Goal: Information Seeking & Learning: Learn about a topic

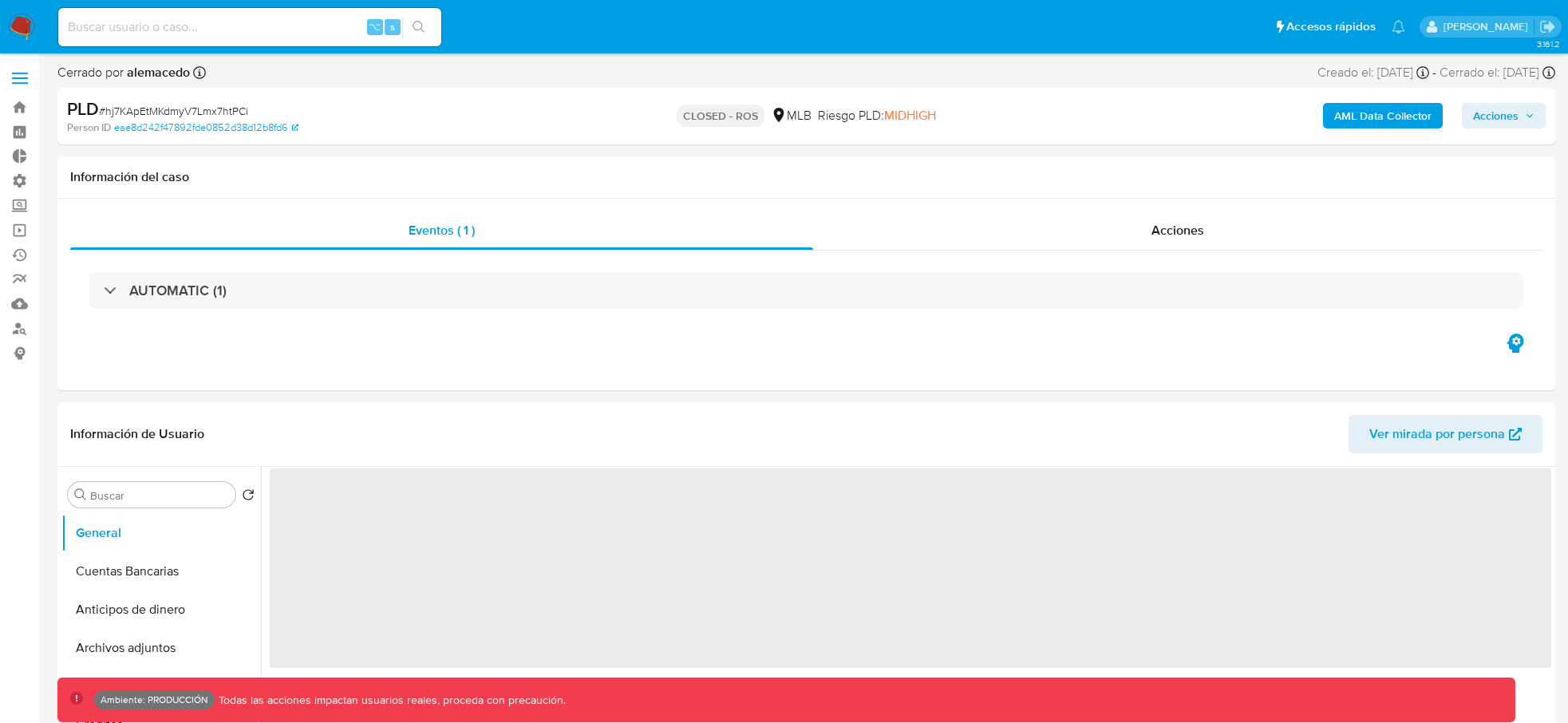
click at [253, 39] on div "⌥ s" at bounding box center [250, 26] width 383 height 39
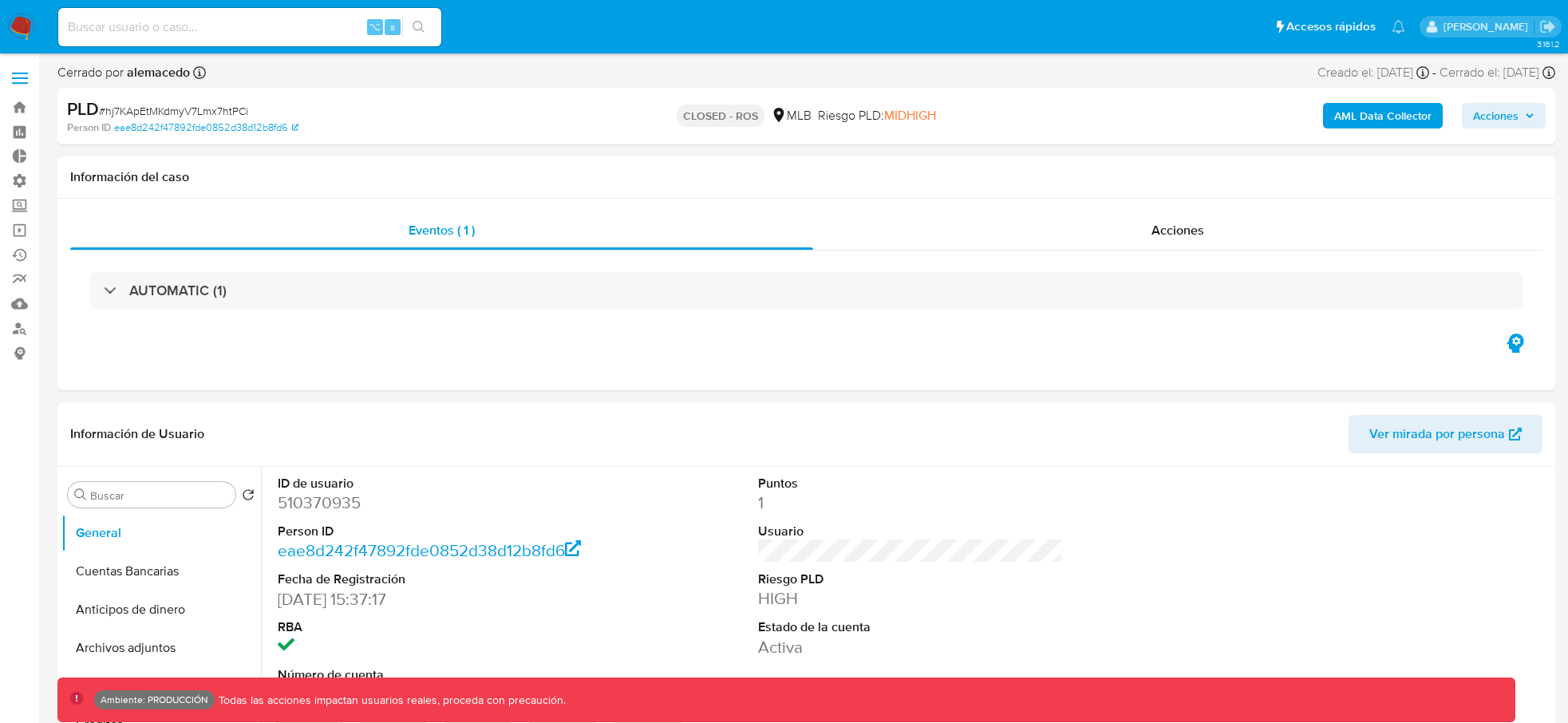
select select "10"
click at [287, 34] on input at bounding box center [250, 27] width 383 height 21
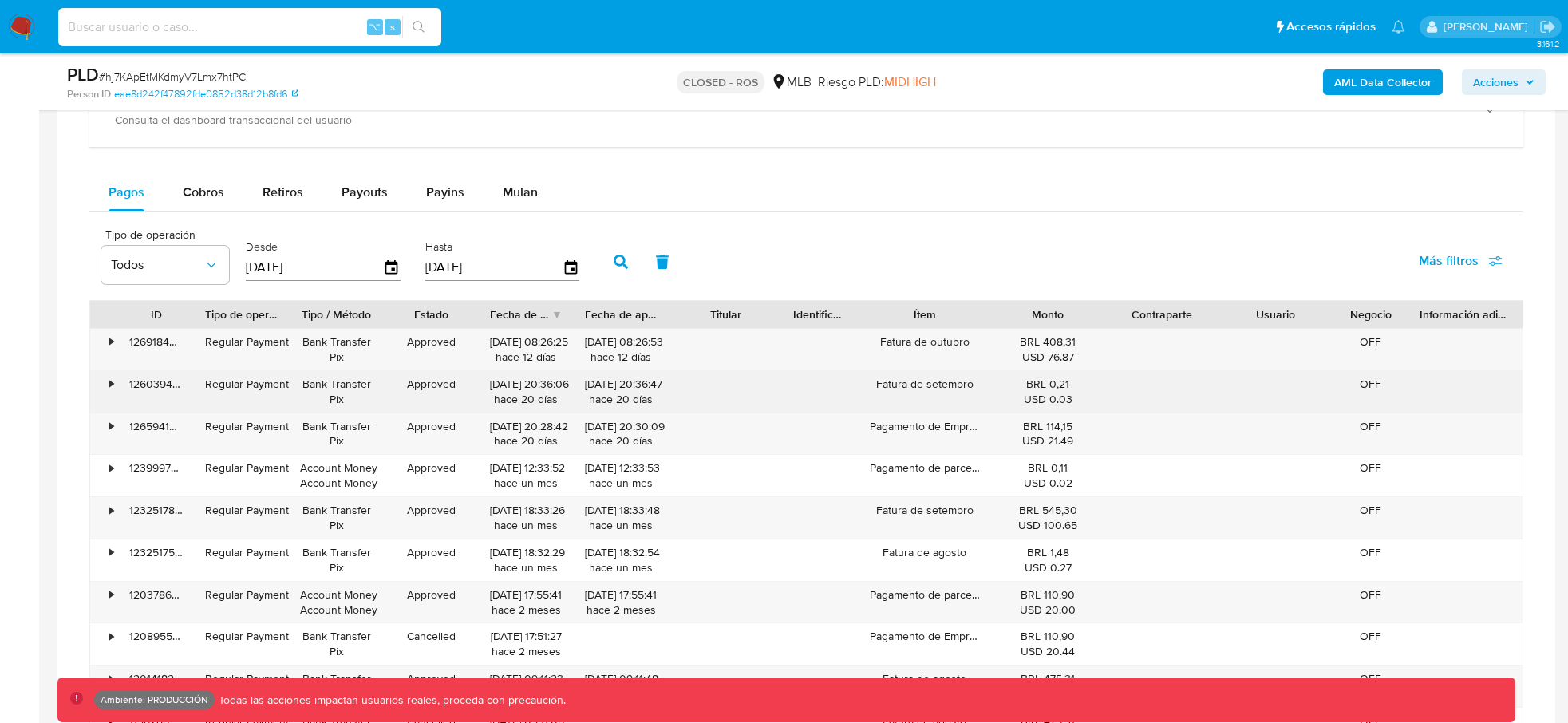
scroll to position [1241, 0]
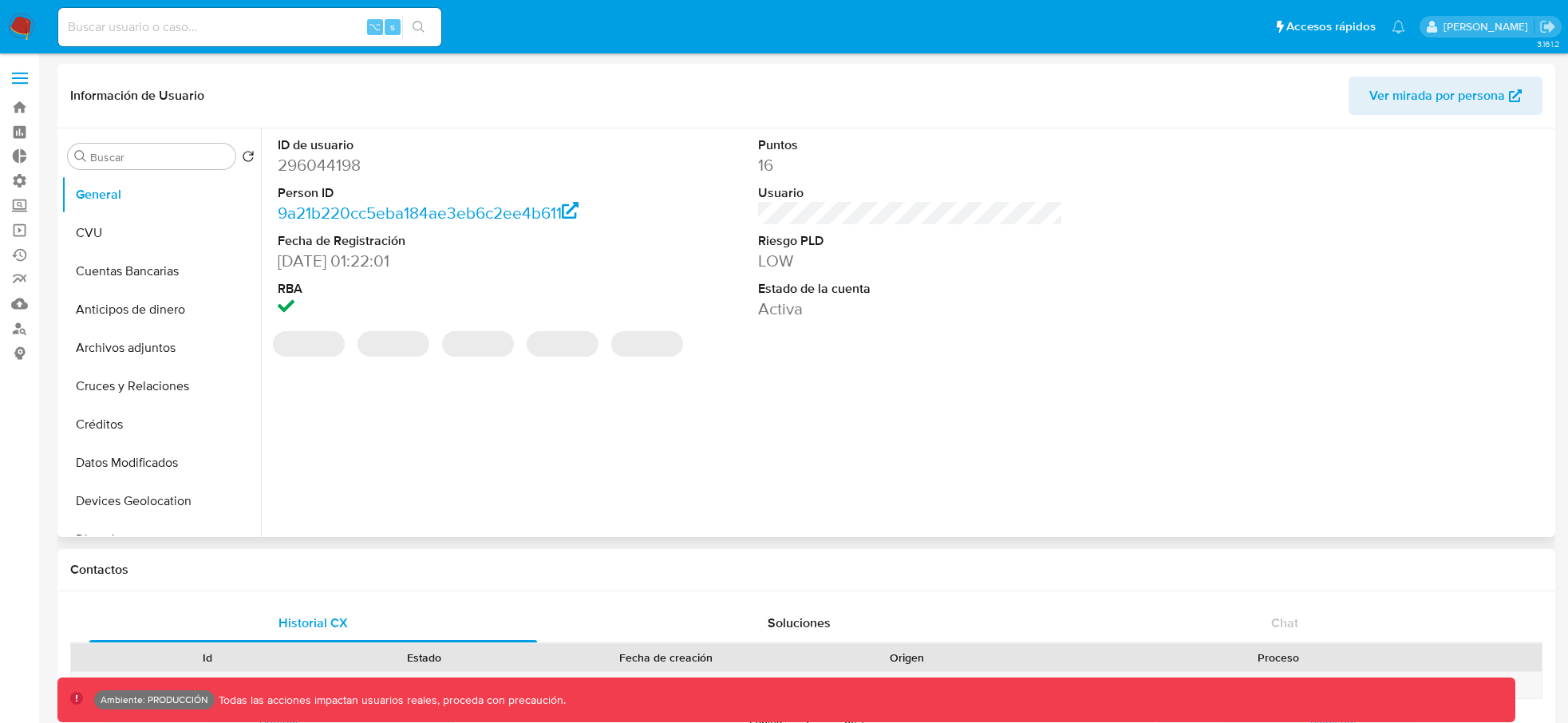
select select "10"
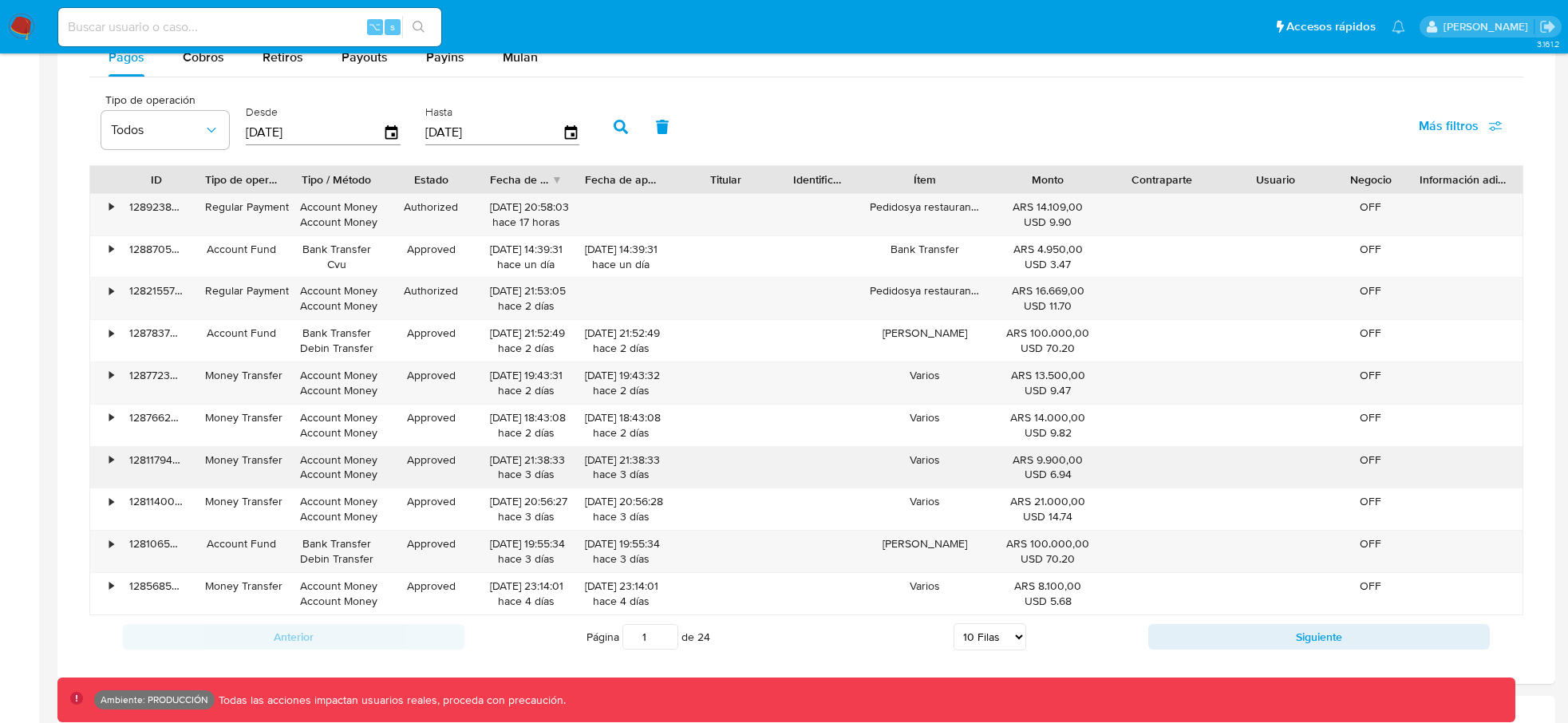
scroll to position [975, 0]
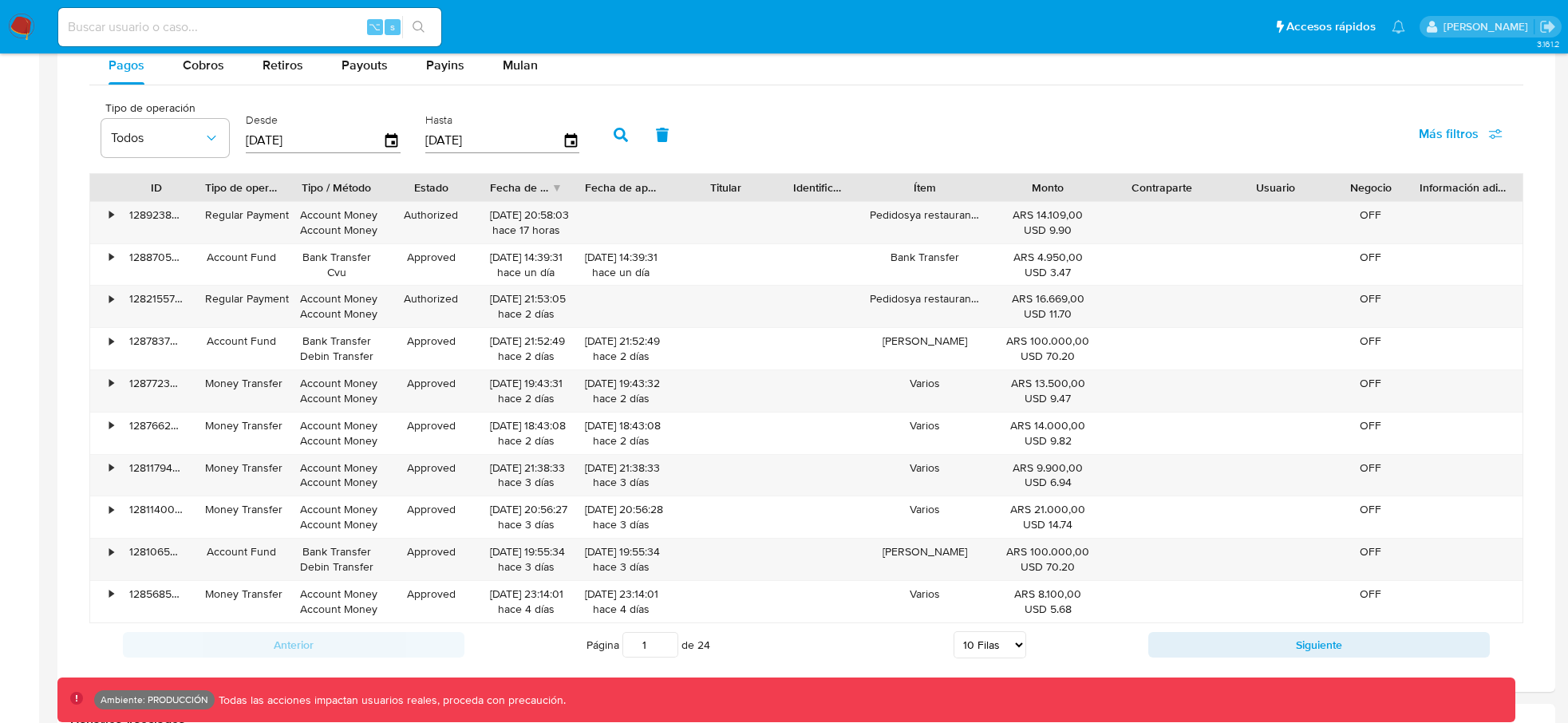
click at [224, 84] on div "Pagos Cobros Retiros Payouts Payins Mulan" at bounding box center [807, 65] width 1434 height 39
click at [217, 69] on span "Cobros" at bounding box center [203, 64] width 42 height 18
select select "10"
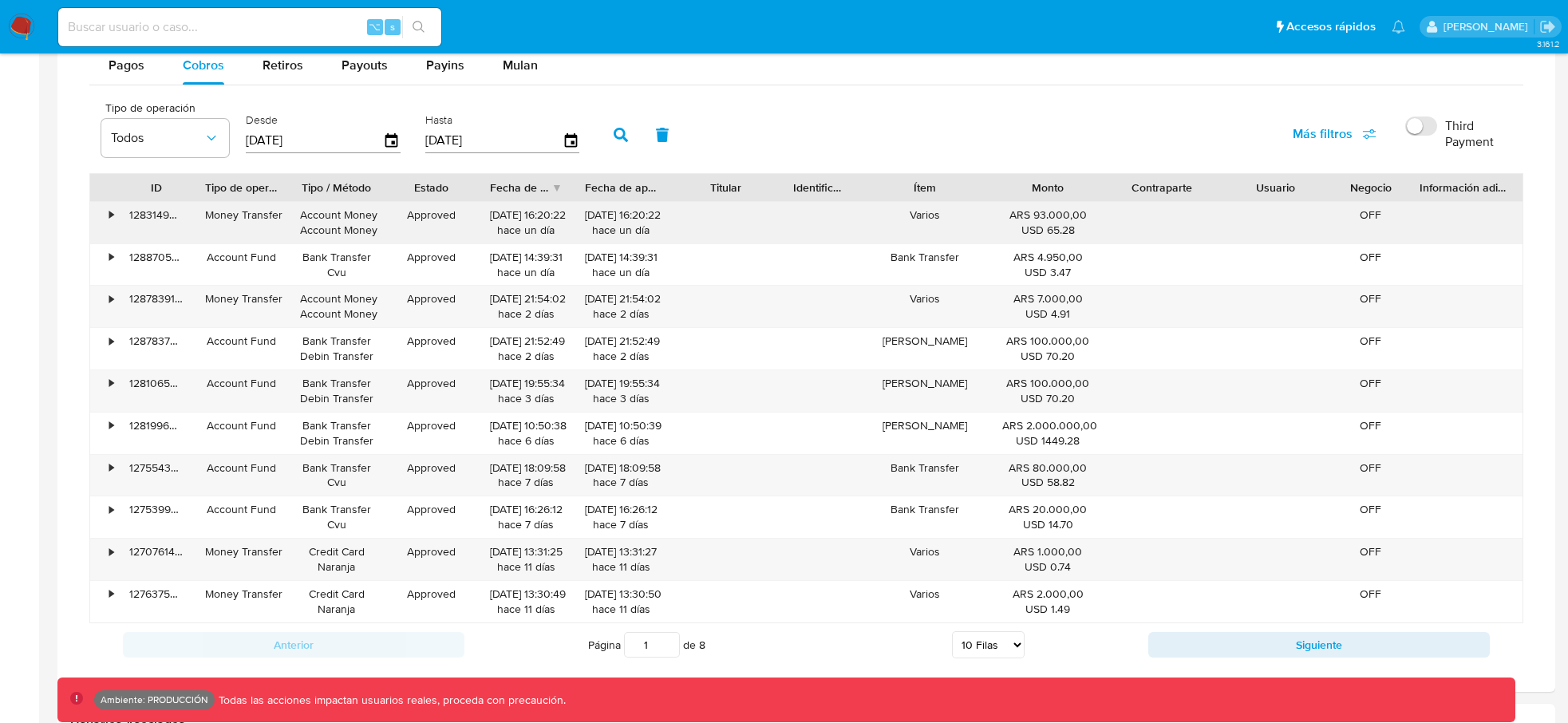
click at [342, 228] on div "• 128314982945 Money Transfer Account Money Account Money Approved 06/10/2025 1…" at bounding box center [806, 223] width 1433 height 42
click at [341, 228] on div "Account Money Account Money" at bounding box center [336, 222] width 73 height 30
click at [279, 222] on div "Money Transfer" at bounding box center [241, 223] width 95 height 42
click at [278, 222] on div "Money Transfer" at bounding box center [241, 215] width 73 height 15
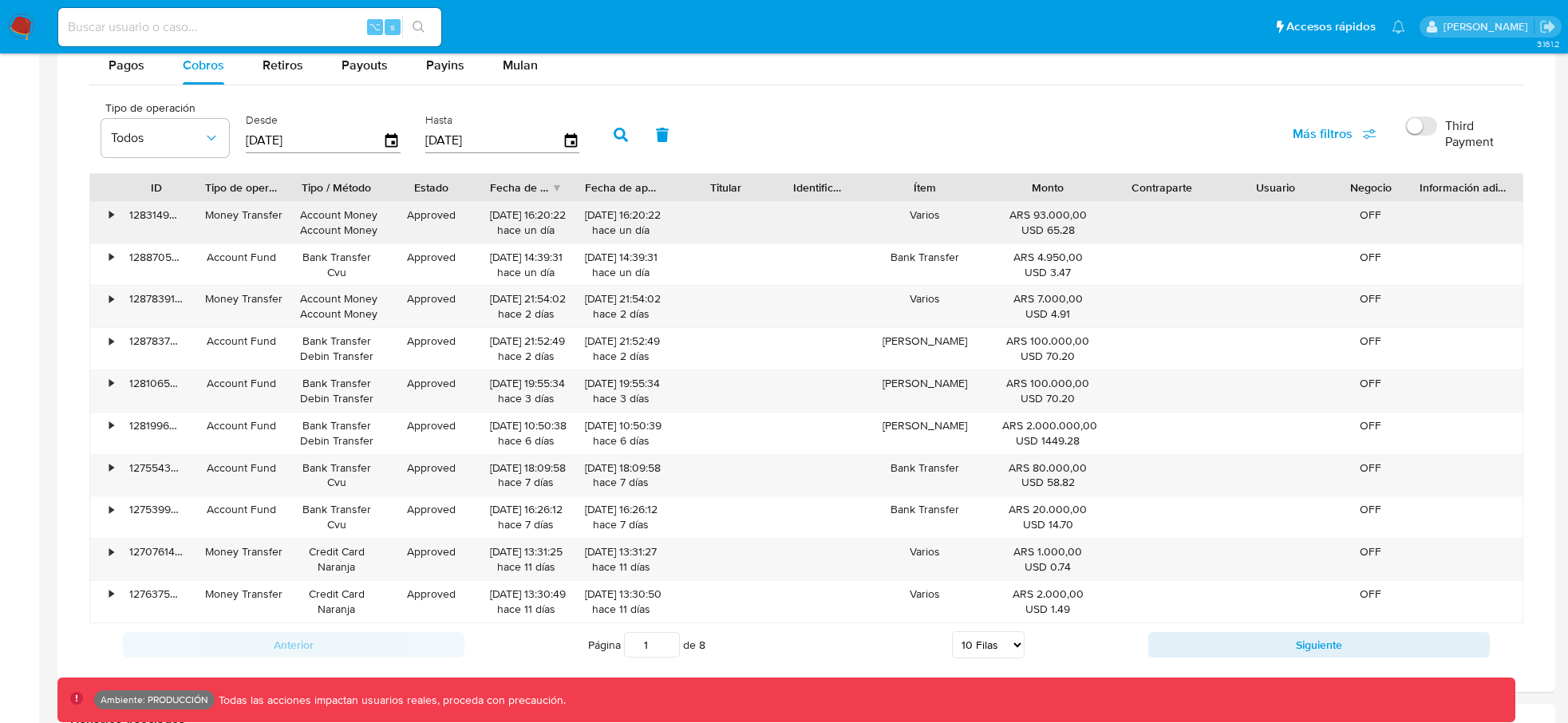
click at [278, 222] on div "Money Transfer" at bounding box center [241, 215] width 73 height 15
click at [373, 234] on div "Account Money Account Money" at bounding box center [336, 222] width 73 height 30
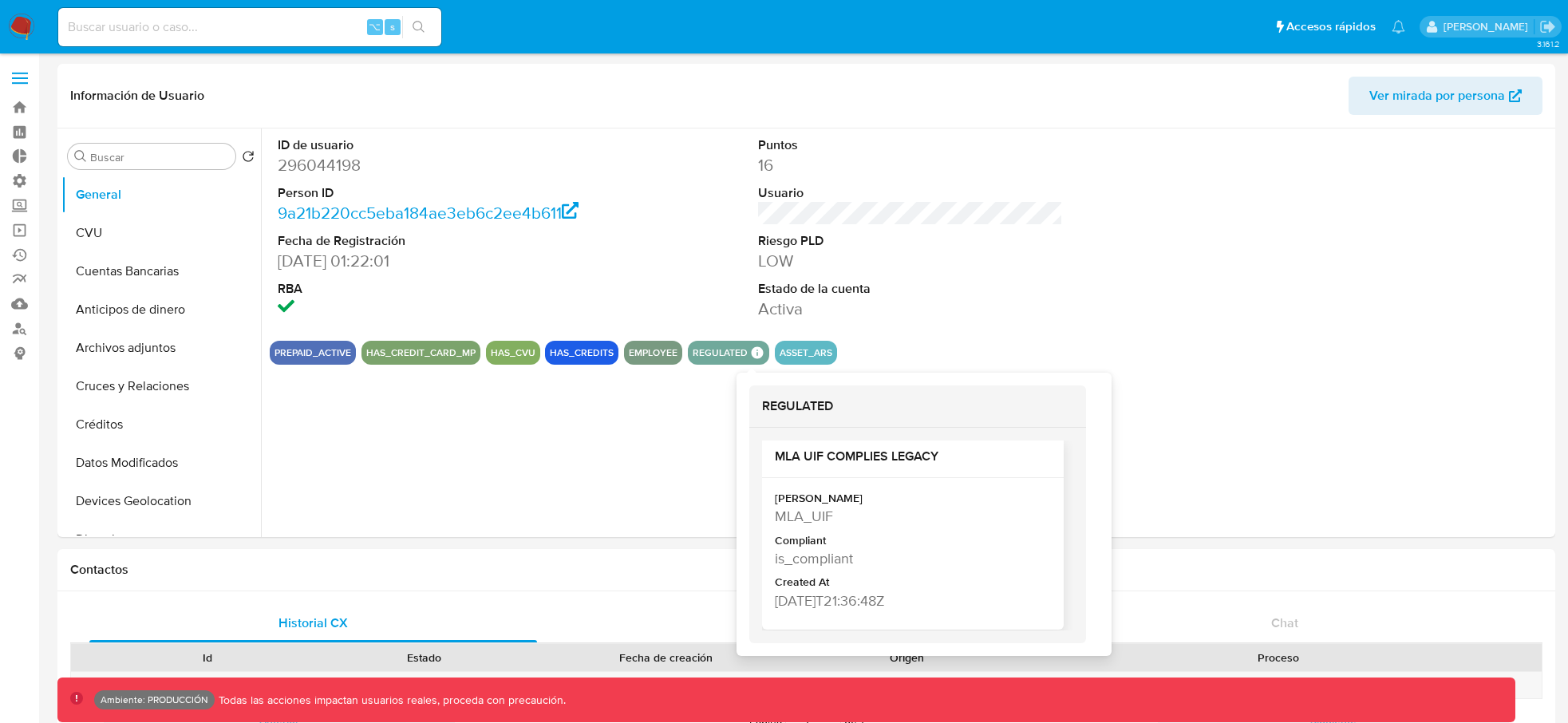
scroll to position [17, 0]
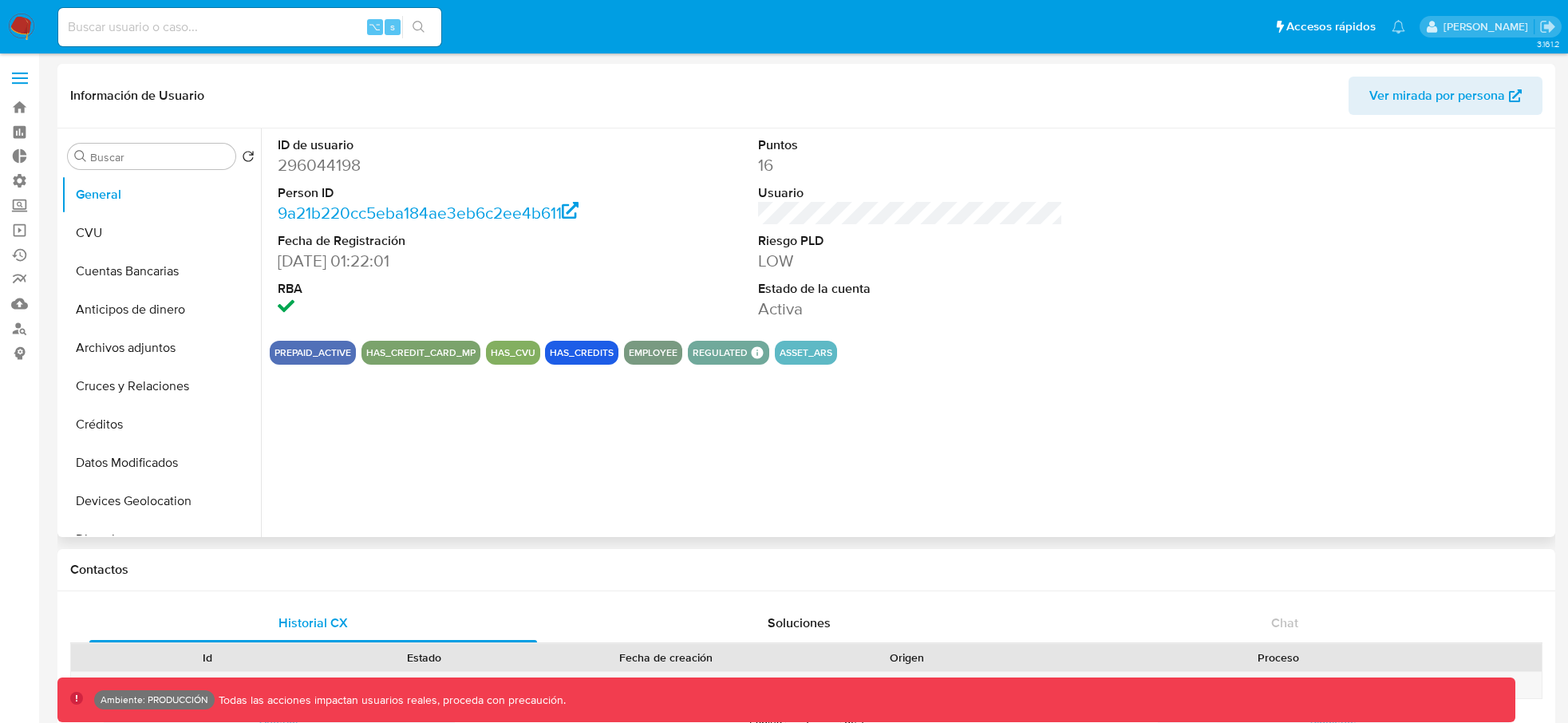
click at [415, 363] on div "HAS_CREDIT_CARD_MP" at bounding box center [421, 352] width 119 height 24
click at [421, 355] on button "HAS_CREDIT_CARD_MP" at bounding box center [421, 353] width 110 height 7
click at [315, 355] on button "PREPAID_ACTIVE" at bounding box center [312, 353] width 77 height 7
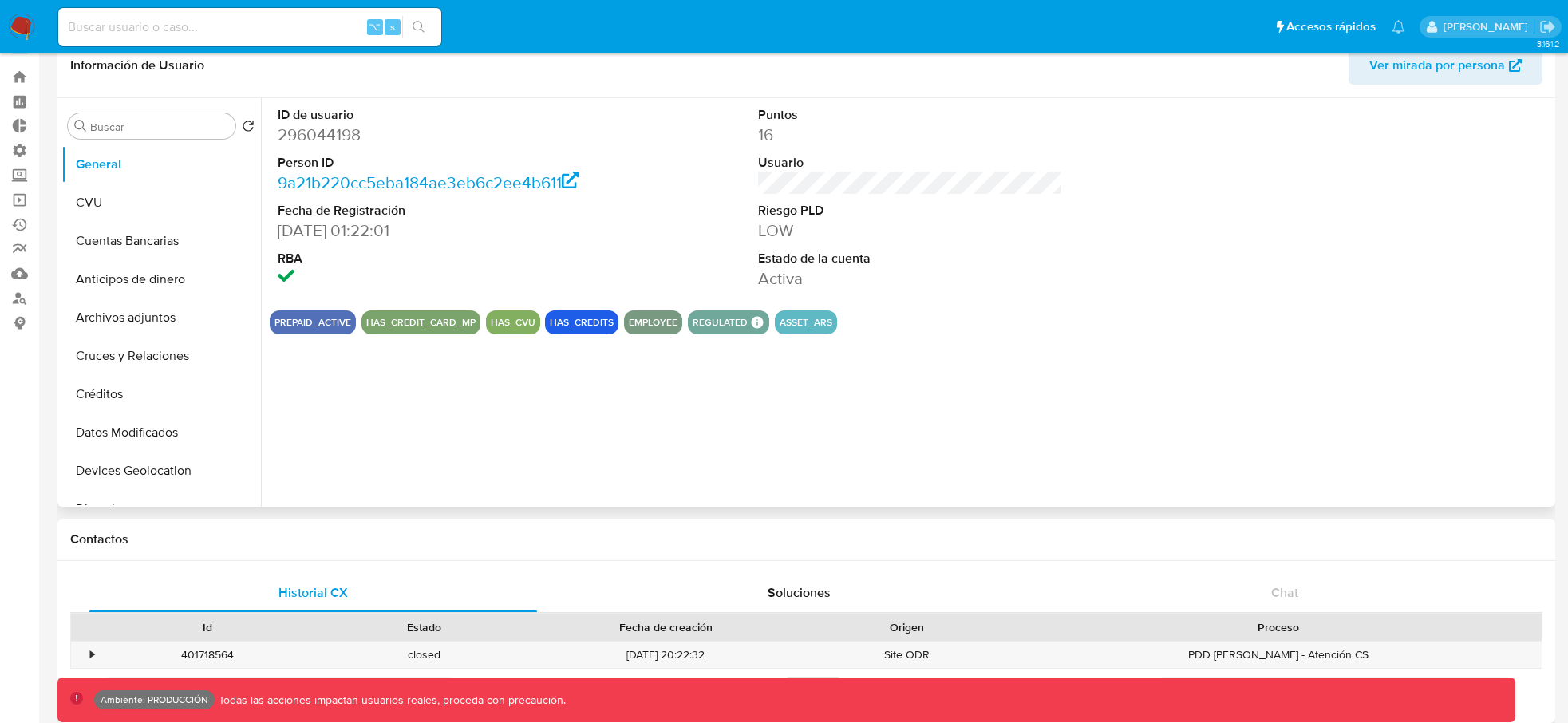
scroll to position [0, 0]
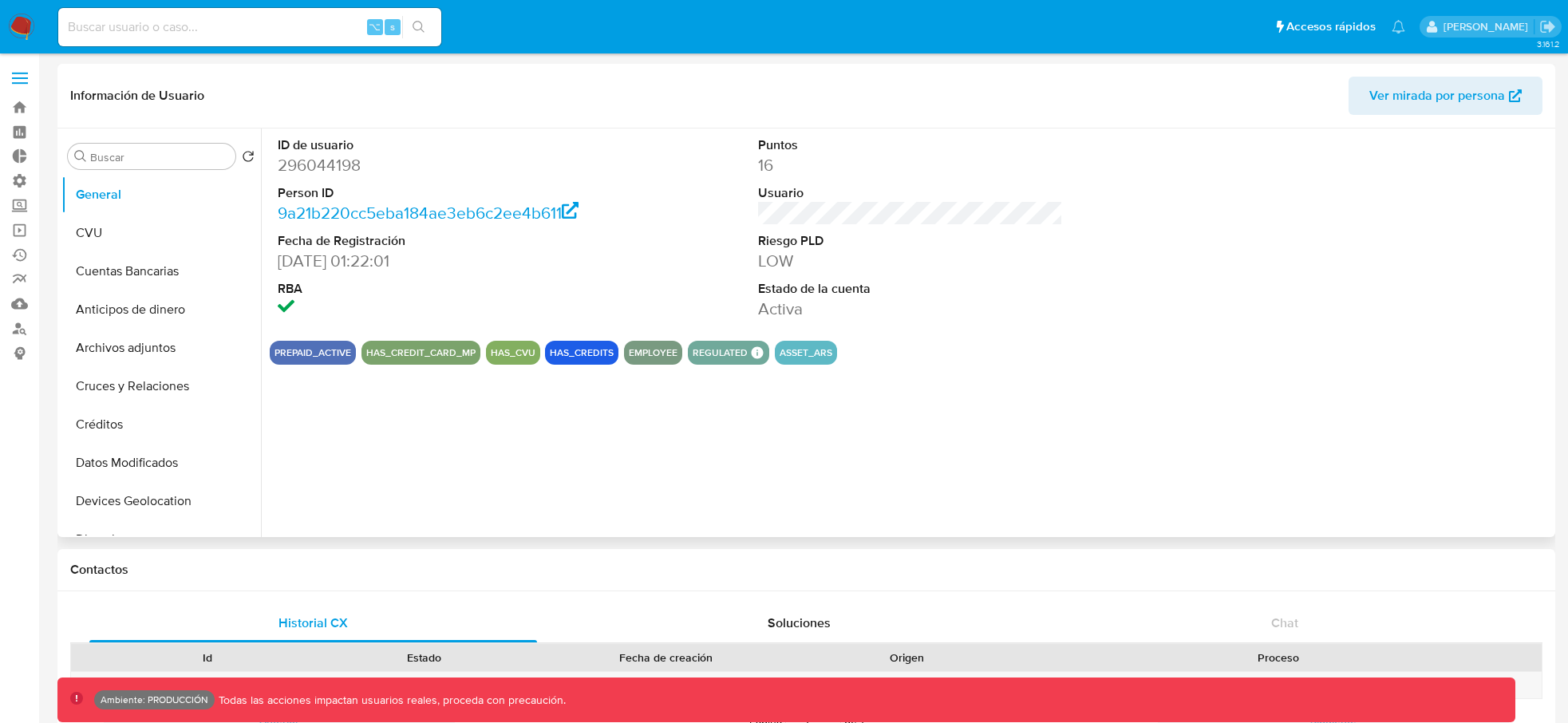
click at [1412, 93] on span "Ver mirada por persona" at bounding box center [1437, 95] width 135 height 39
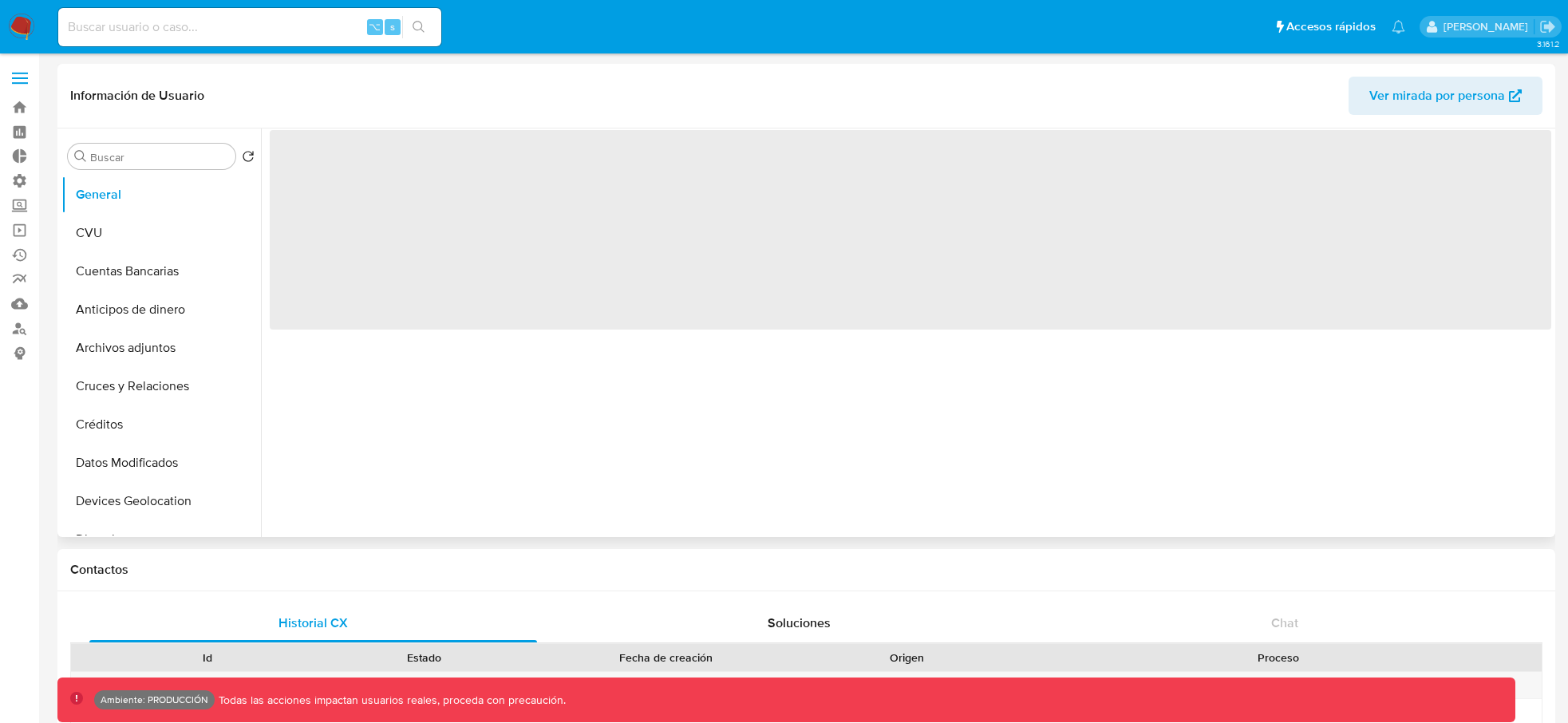
select select "10"
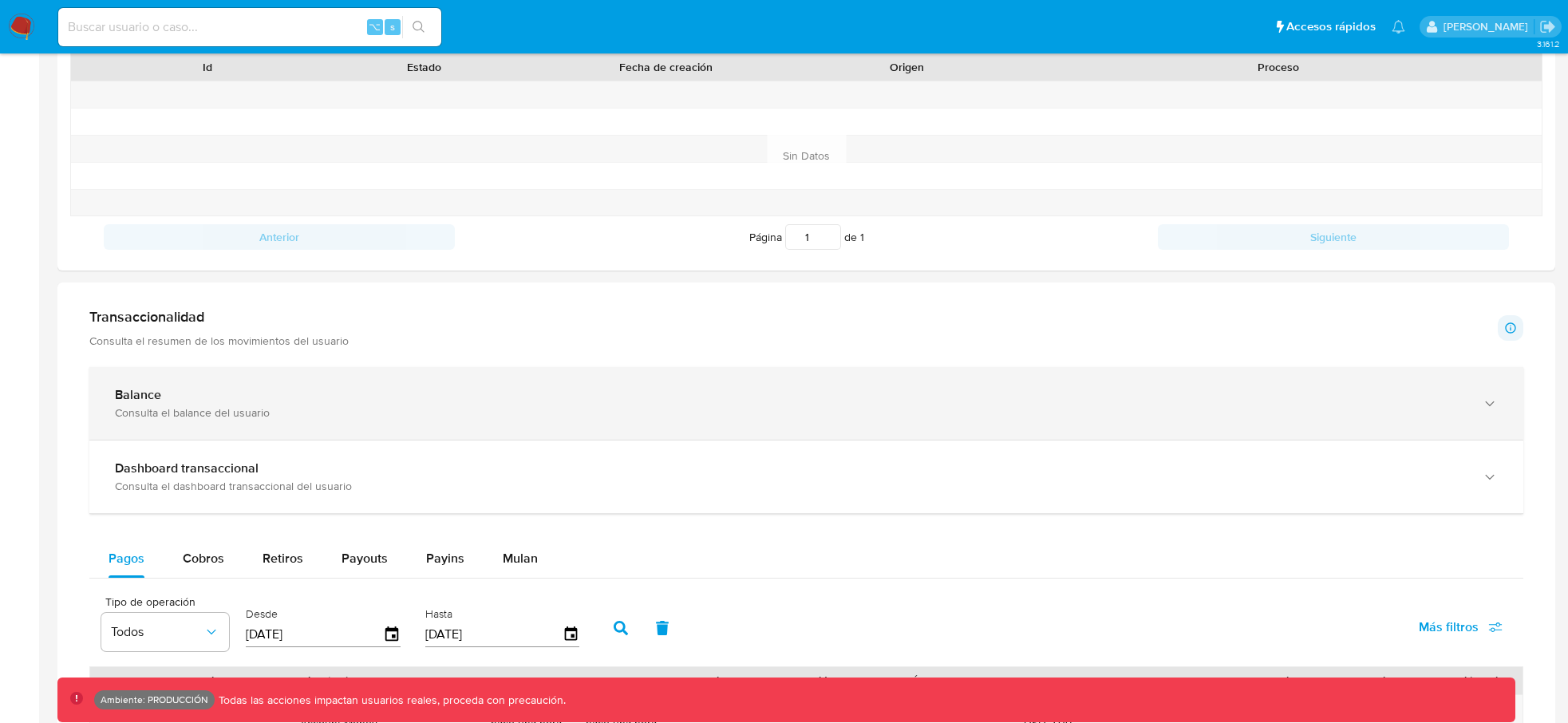
scroll to position [592, 0]
click at [548, 405] on div "Consulta el balance del usuario" at bounding box center [791, 410] width 1351 height 14
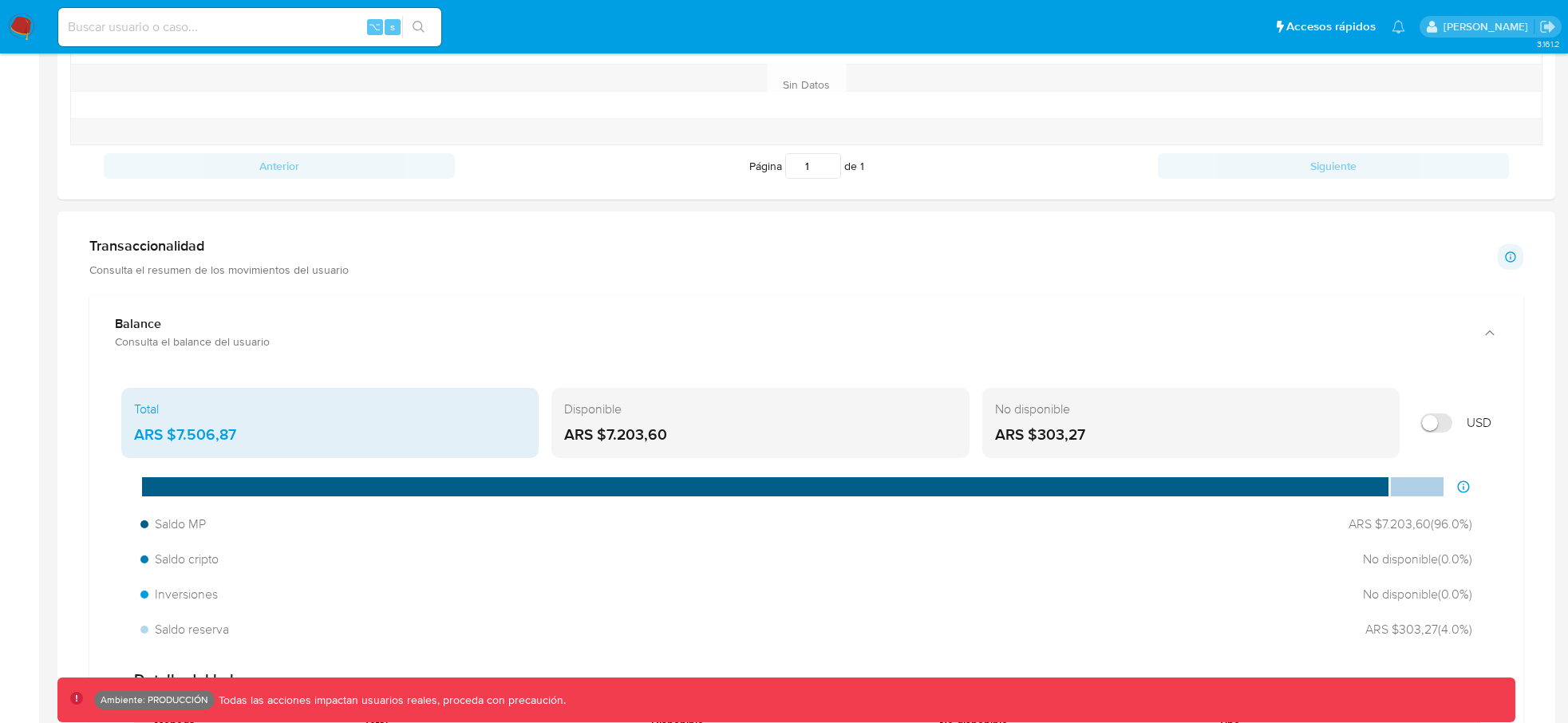
scroll to position [728, 0]
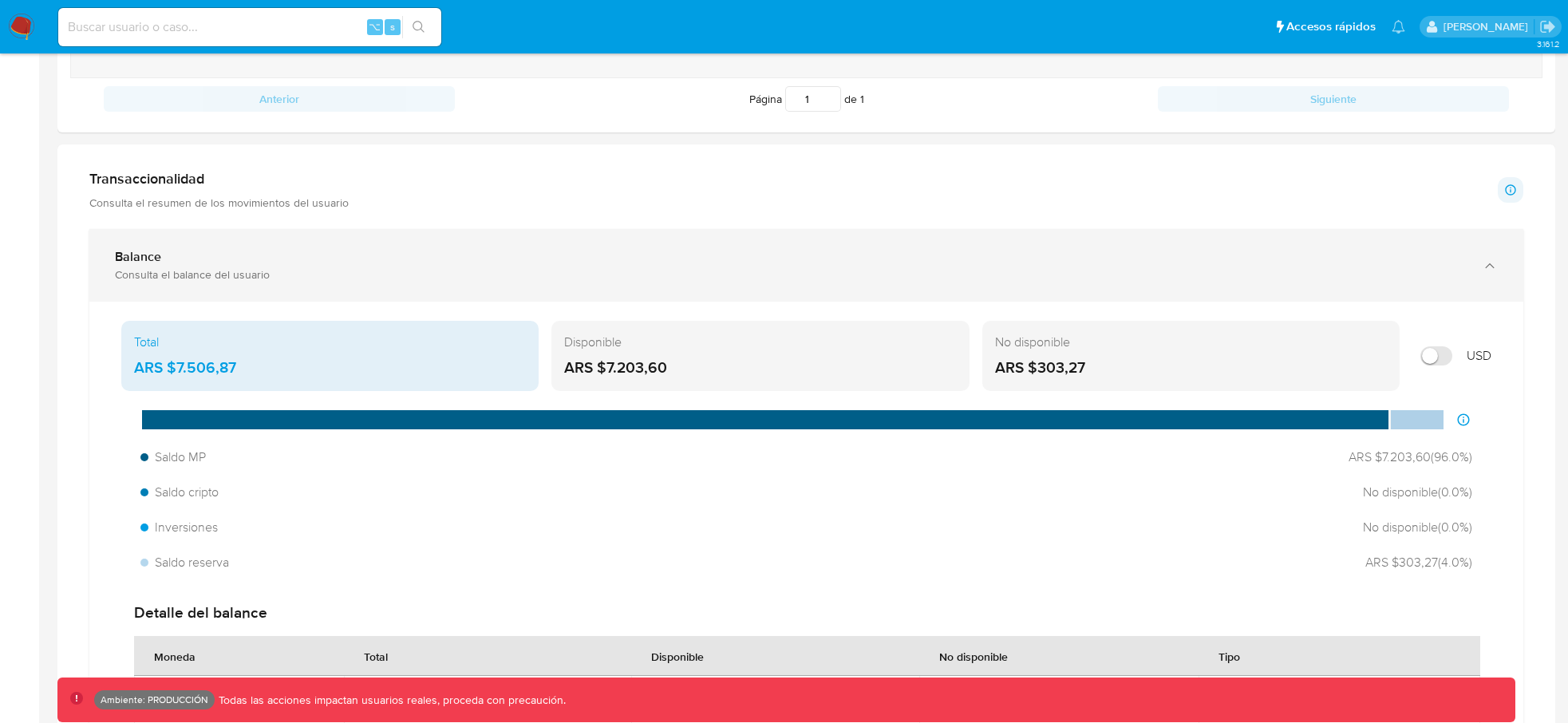
click at [742, 255] on div "Balance" at bounding box center [791, 256] width 1351 height 16
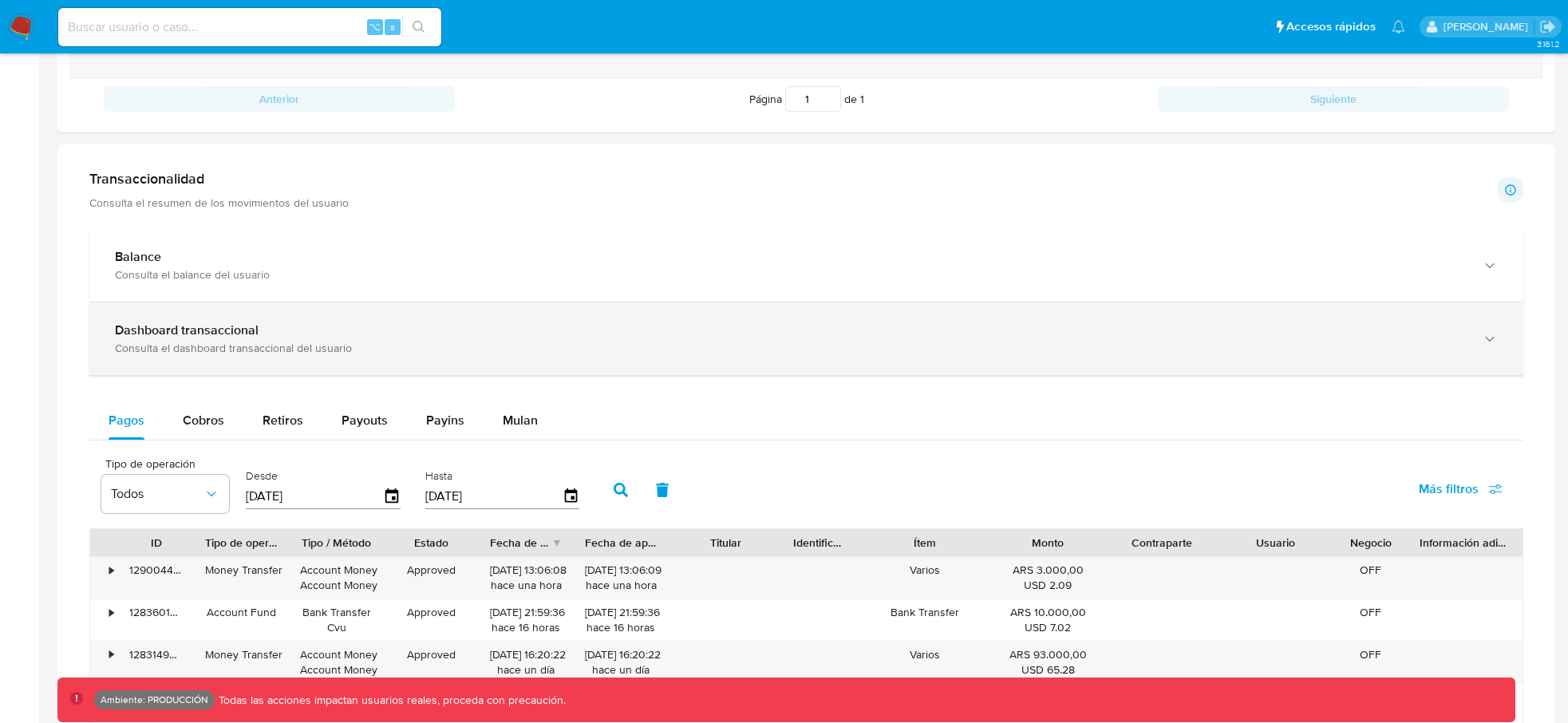
click at [592, 354] on div "Consulta el dashboard transaccional del usuario" at bounding box center [791, 347] width 1351 height 14
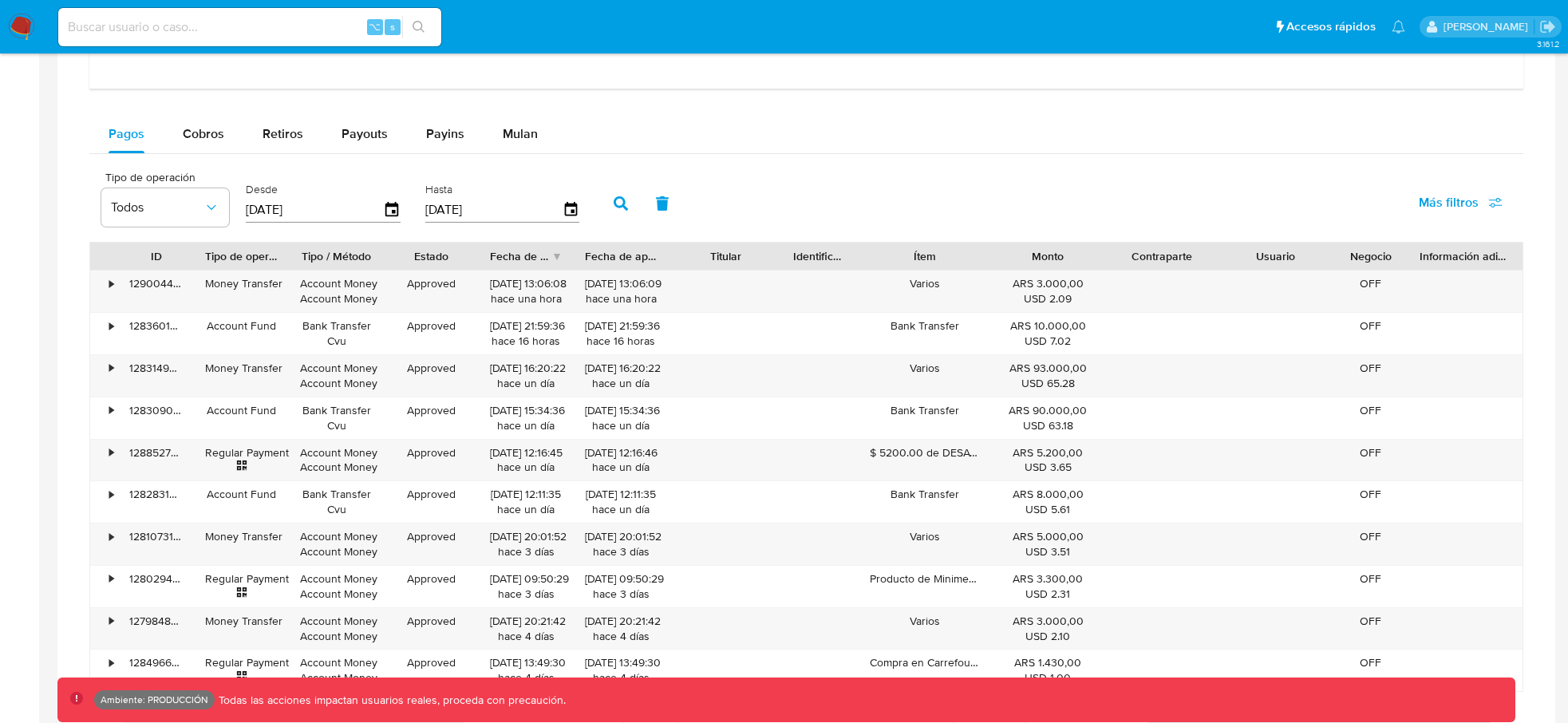
scroll to position [1826, 0]
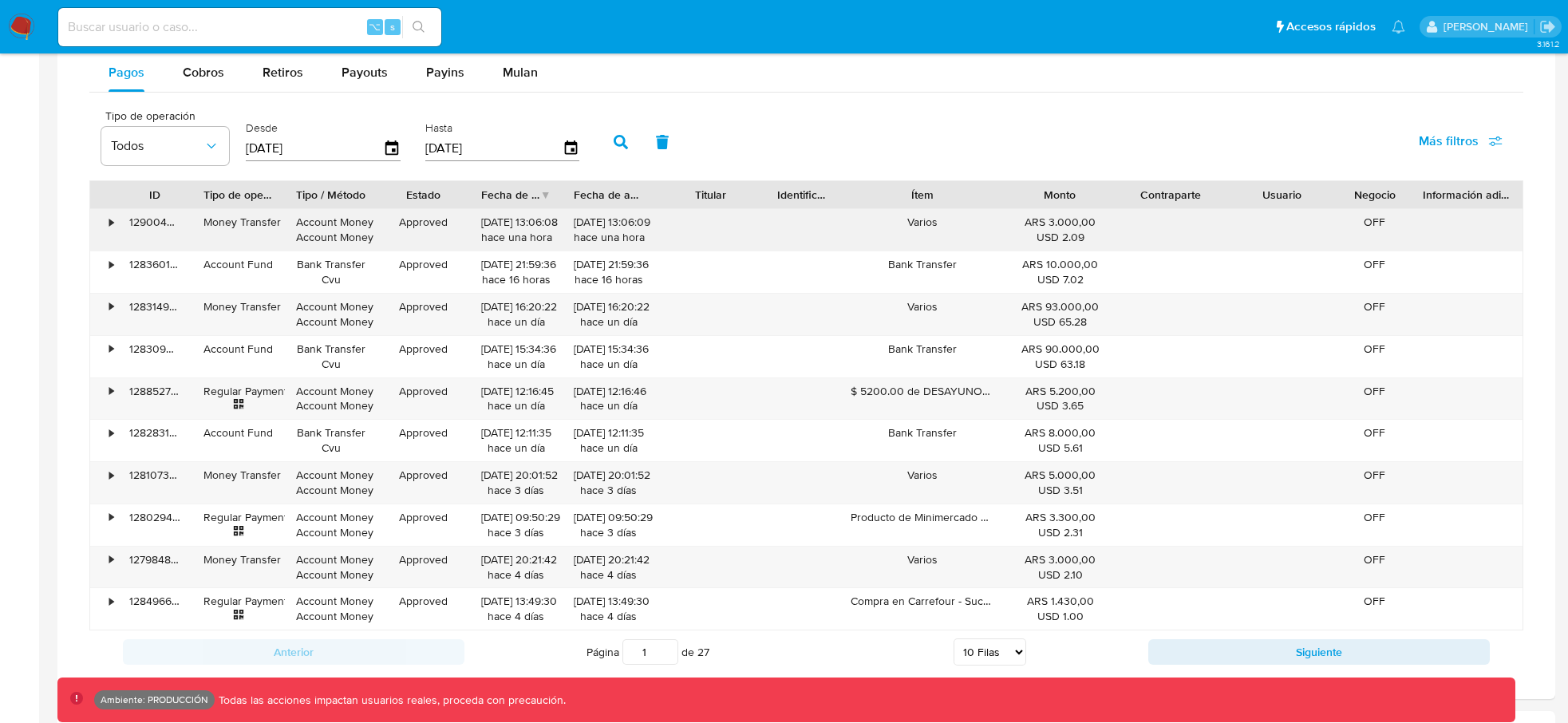
drag, startPoint x: 993, startPoint y: 198, endPoint x: 1026, endPoint y: 222, distance: 40.8
click at [1025, 218] on div "ID Tipo de operación Tipo / Método Estado Fecha de creación Fecha de aprobación…" at bounding box center [807, 405] width 1434 height 450
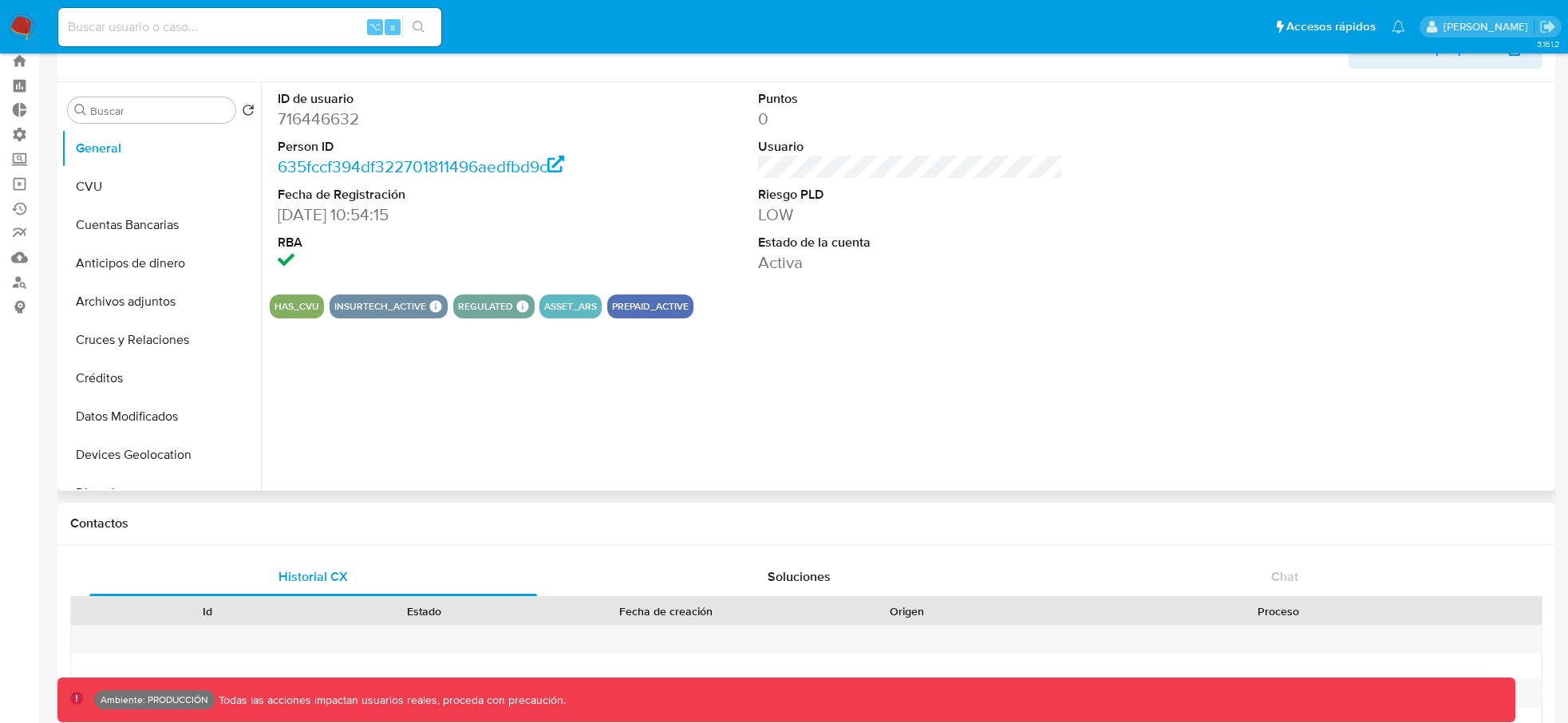
scroll to position [0, 0]
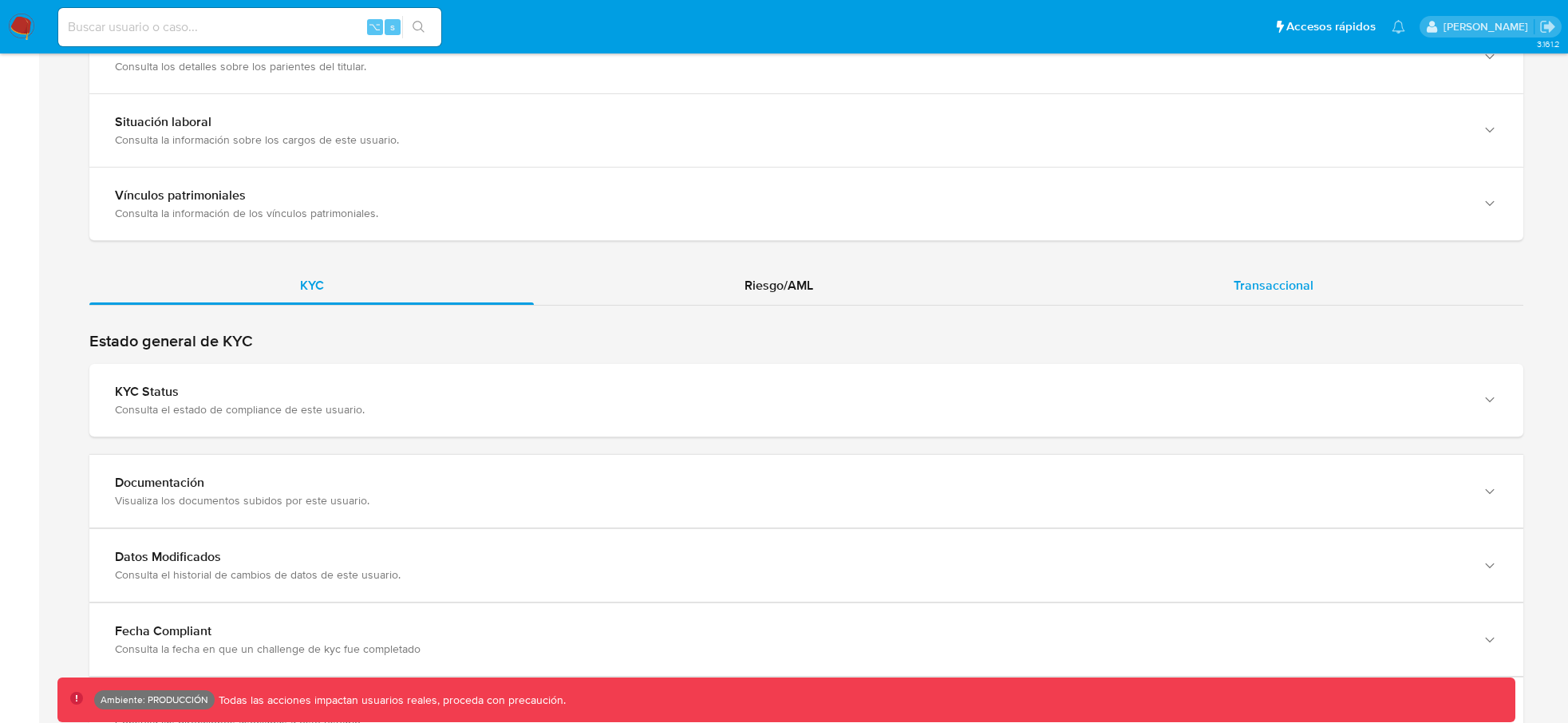
click at [1283, 273] on div "Transaccional" at bounding box center [1273, 285] width 500 height 39
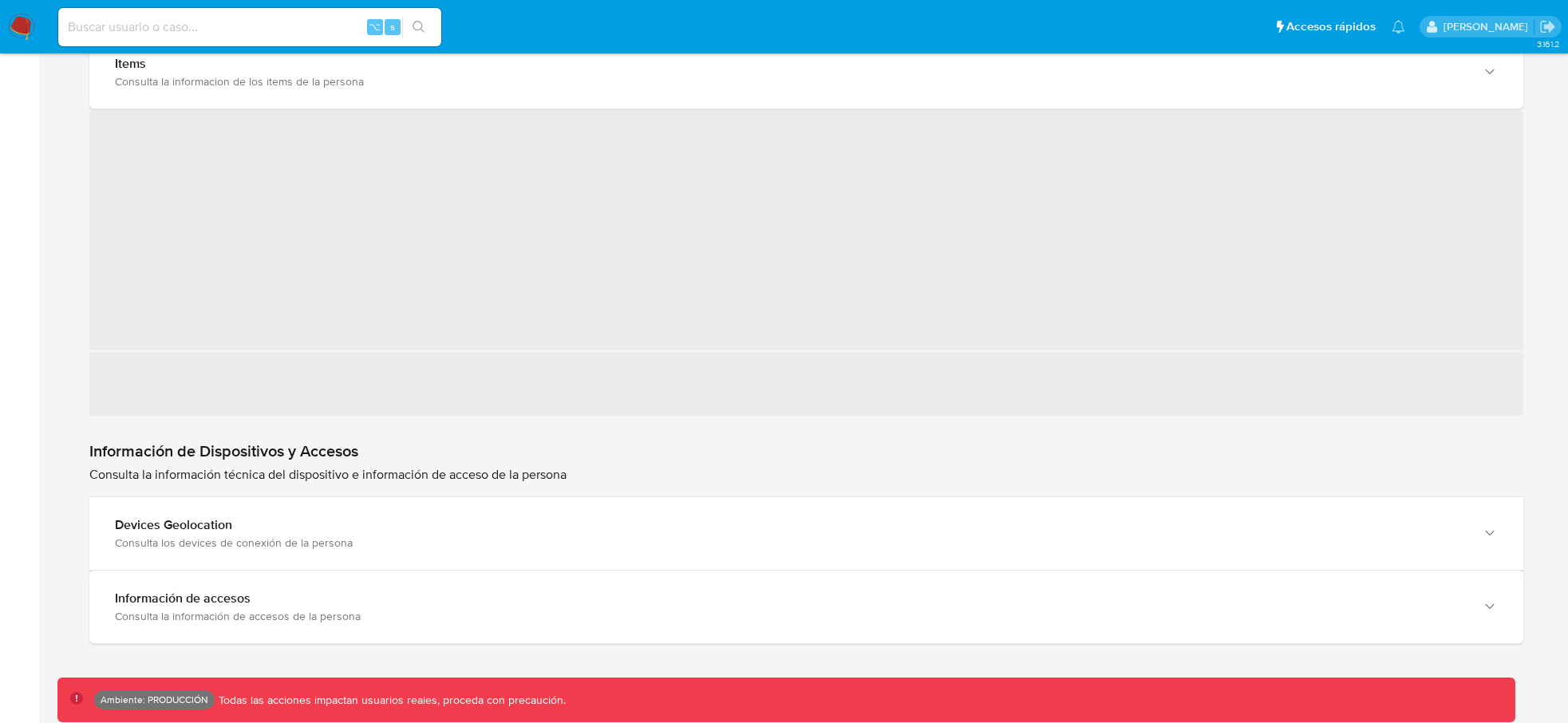
scroll to position [2250, 0]
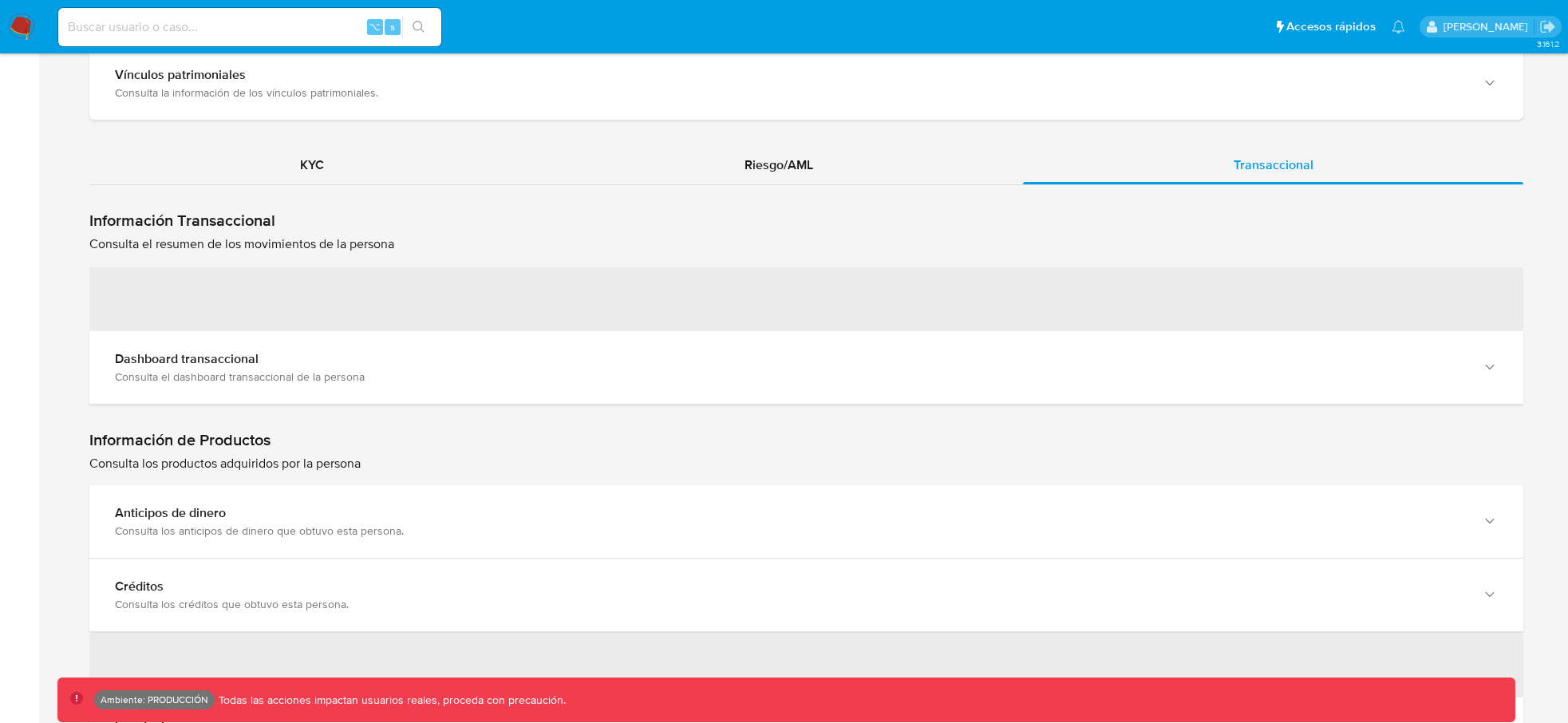
click at [276, 164] on div "KYC" at bounding box center [312, 164] width 444 height 39
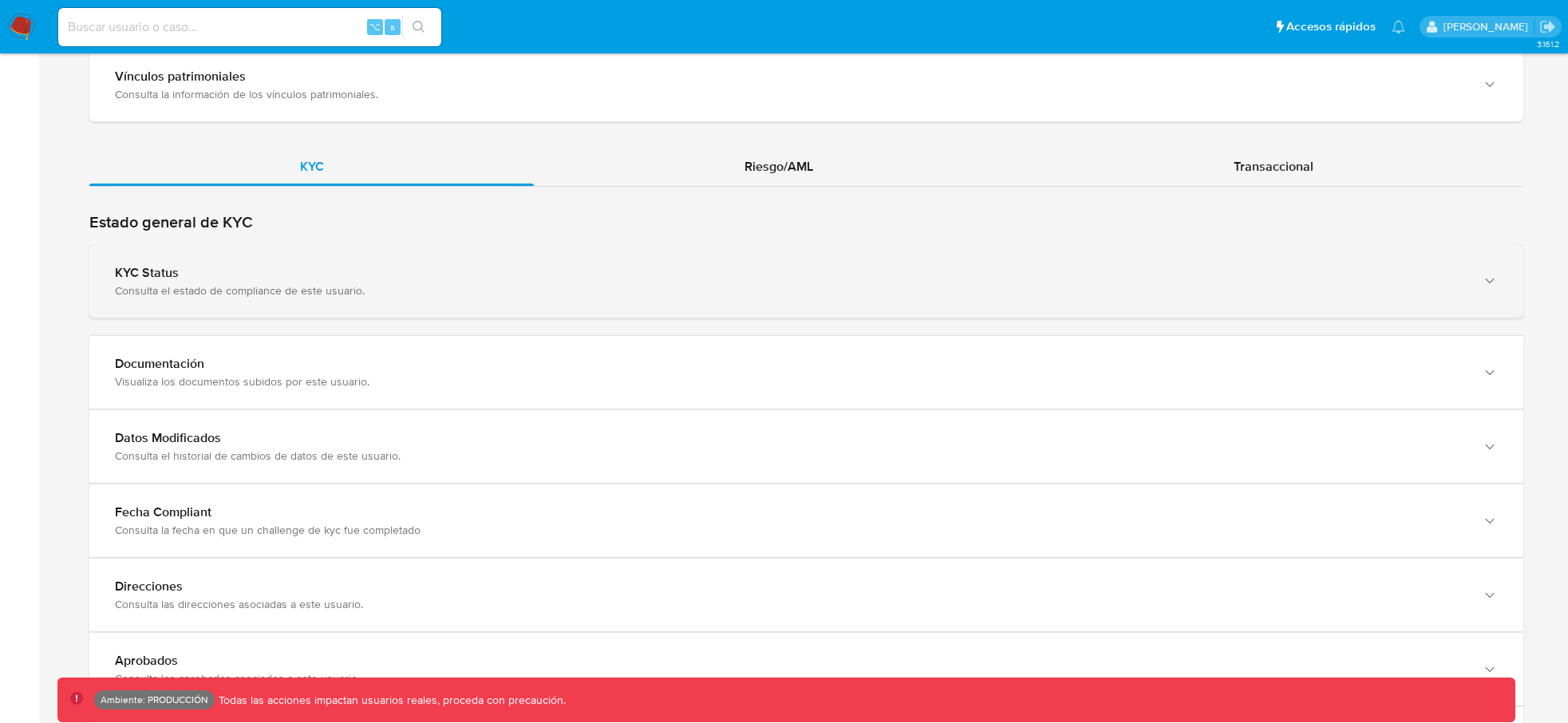
scroll to position [1387, 0]
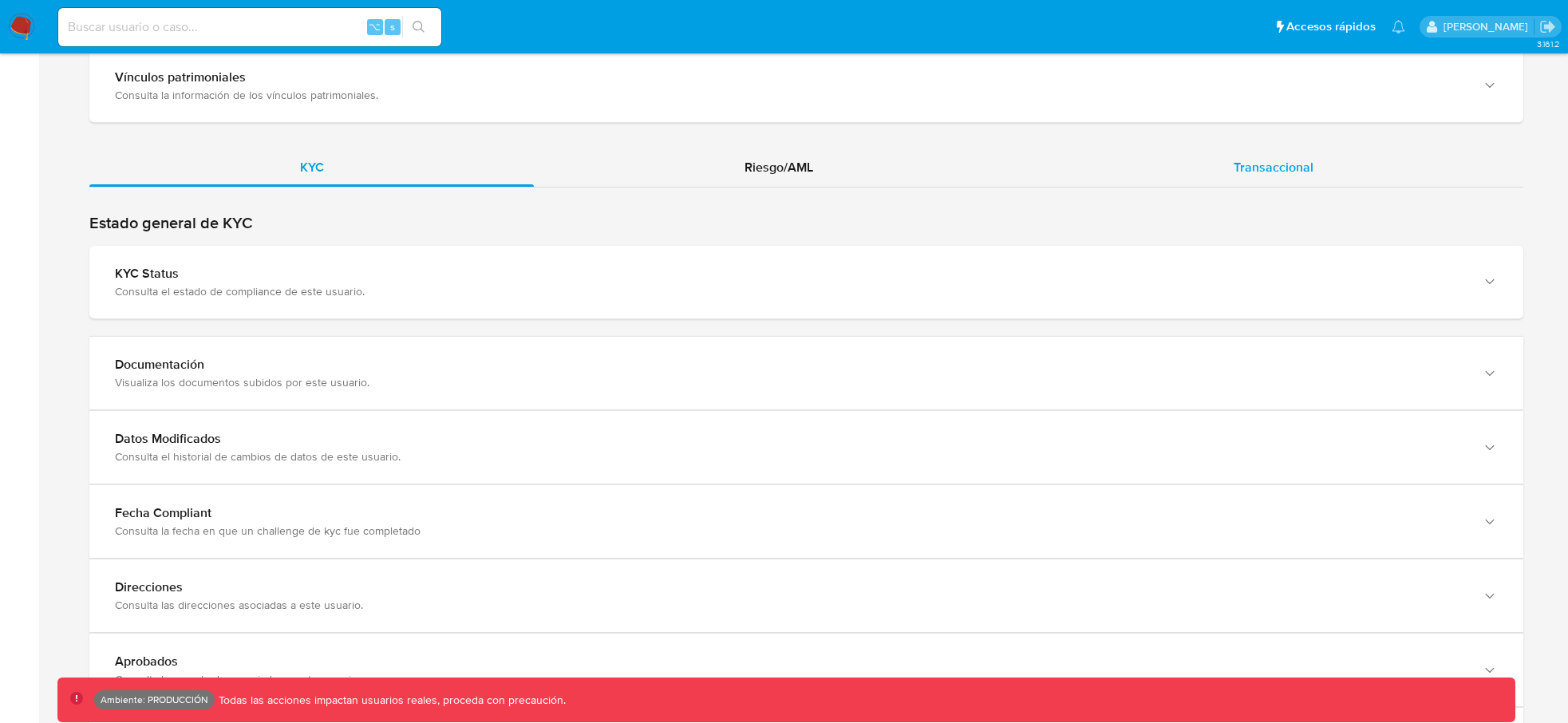
click at [1257, 174] on span "Transaccional" at bounding box center [1274, 166] width 79 height 18
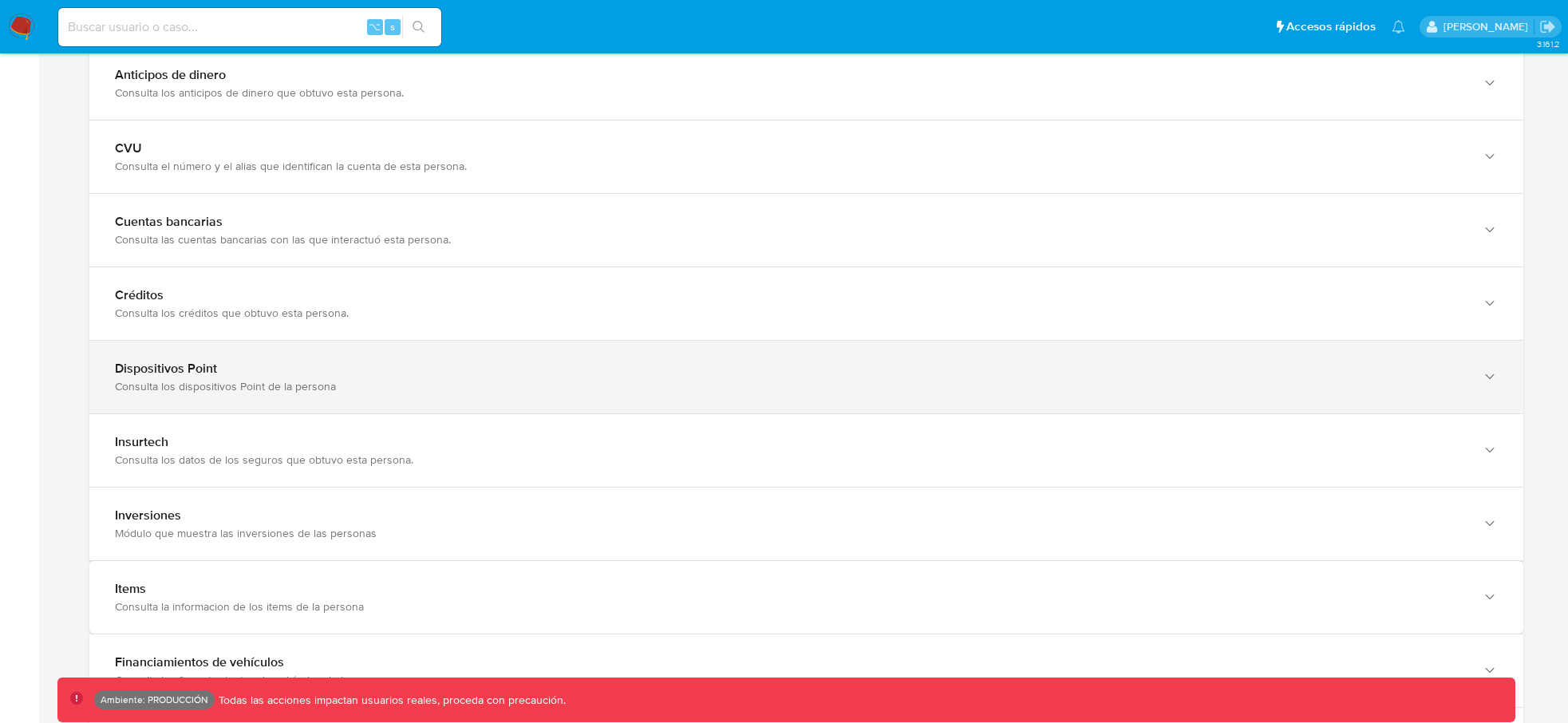
scroll to position [1418, 0]
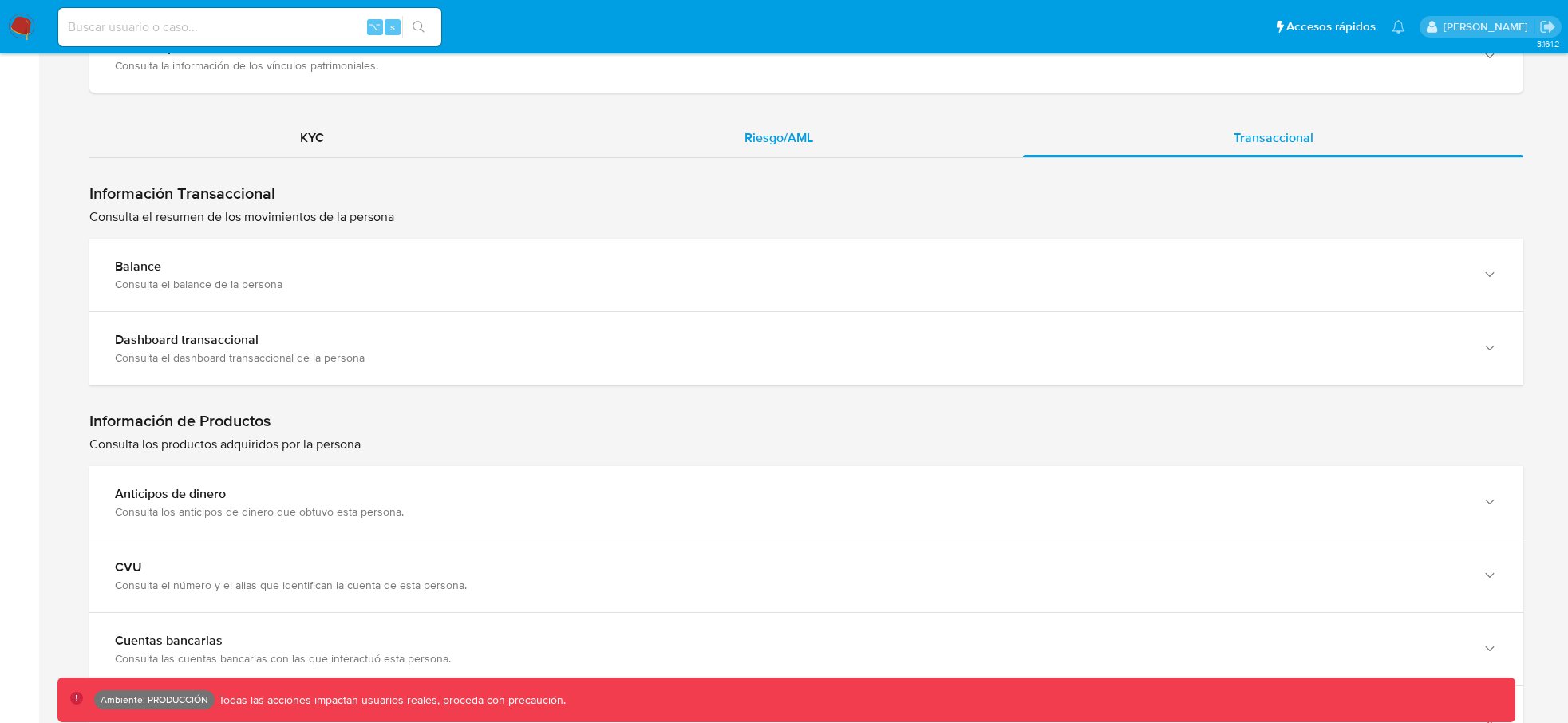
click at [692, 130] on div "Riesgo/AML" at bounding box center [778, 138] width 489 height 39
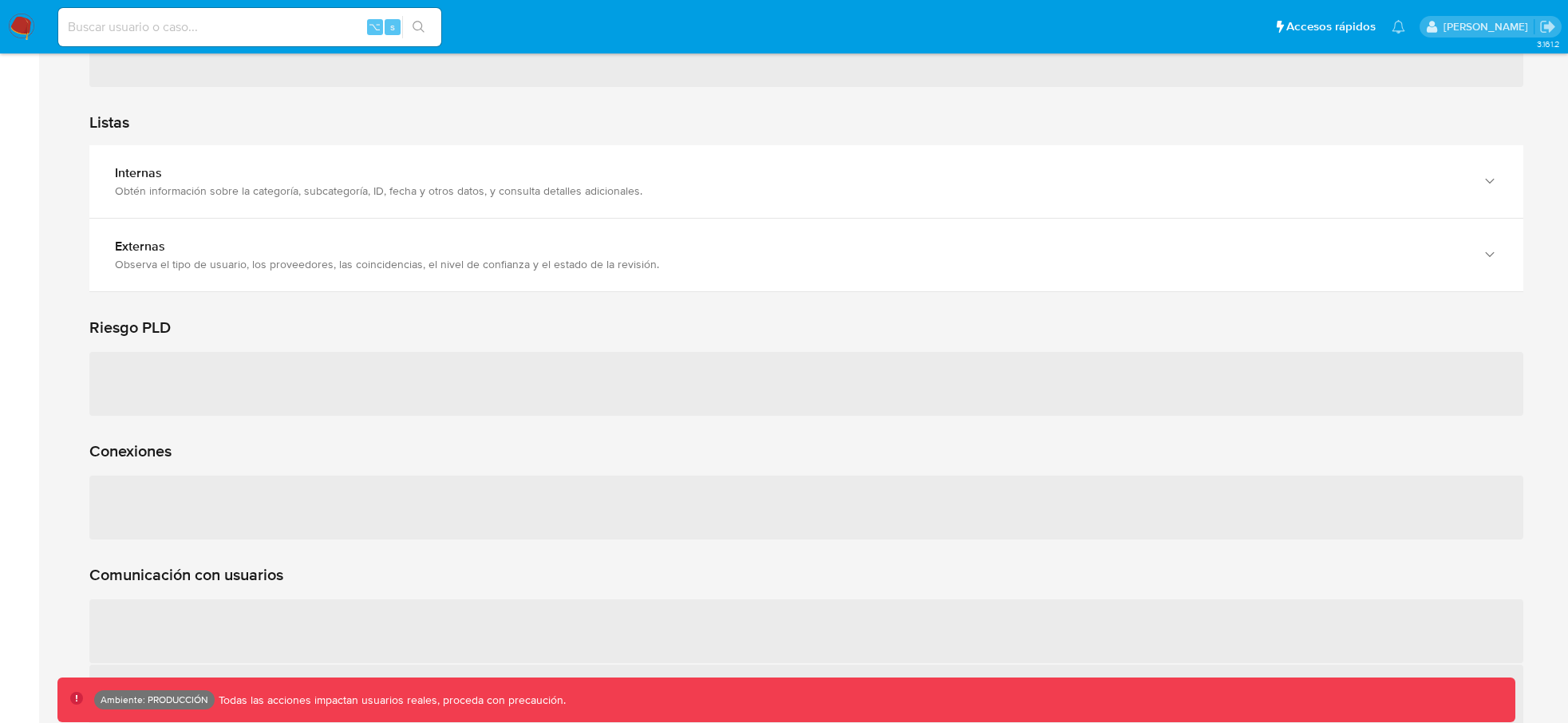
scroll to position [1826, 0]
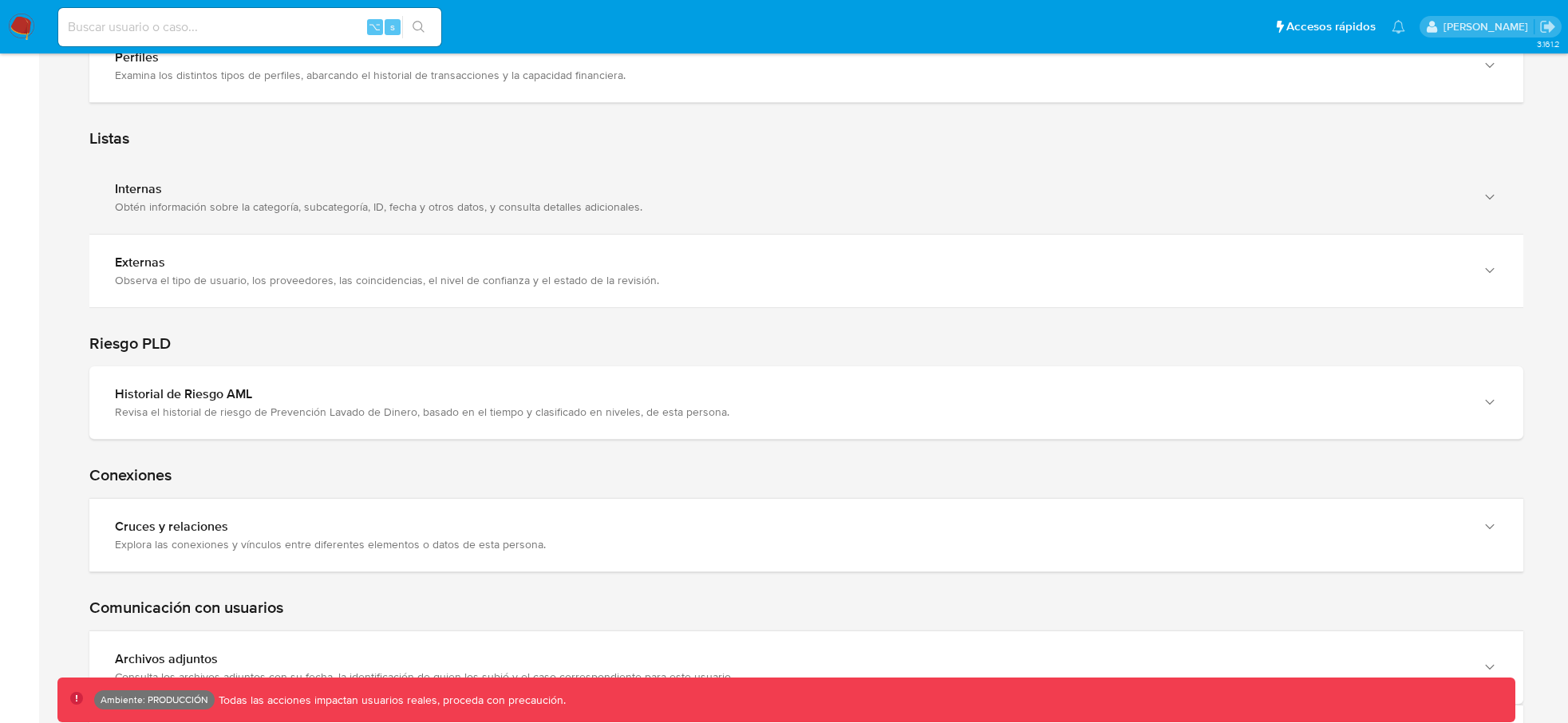
click at [555, 217] on div "Internas Obtén información sobre la categoría, subcategoría, ID, fecha y otros …" at bounding box center [807, 197] width 1434 height 73
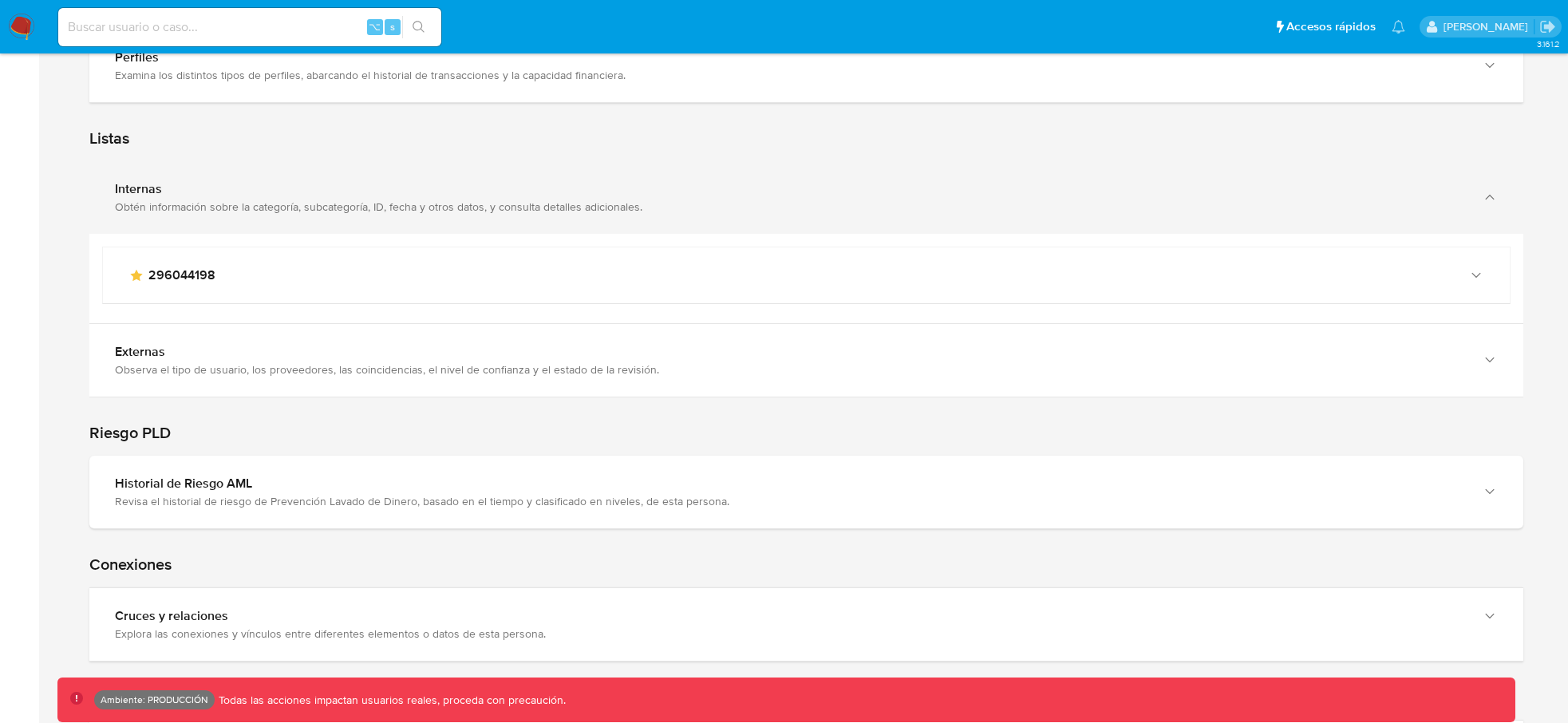
click at [570, 207] on div "Obtén información sobre la categoría, subcategoría, ID, fecha y otros datos, y …" at bounding box center [791, 206] width 1351 height 14
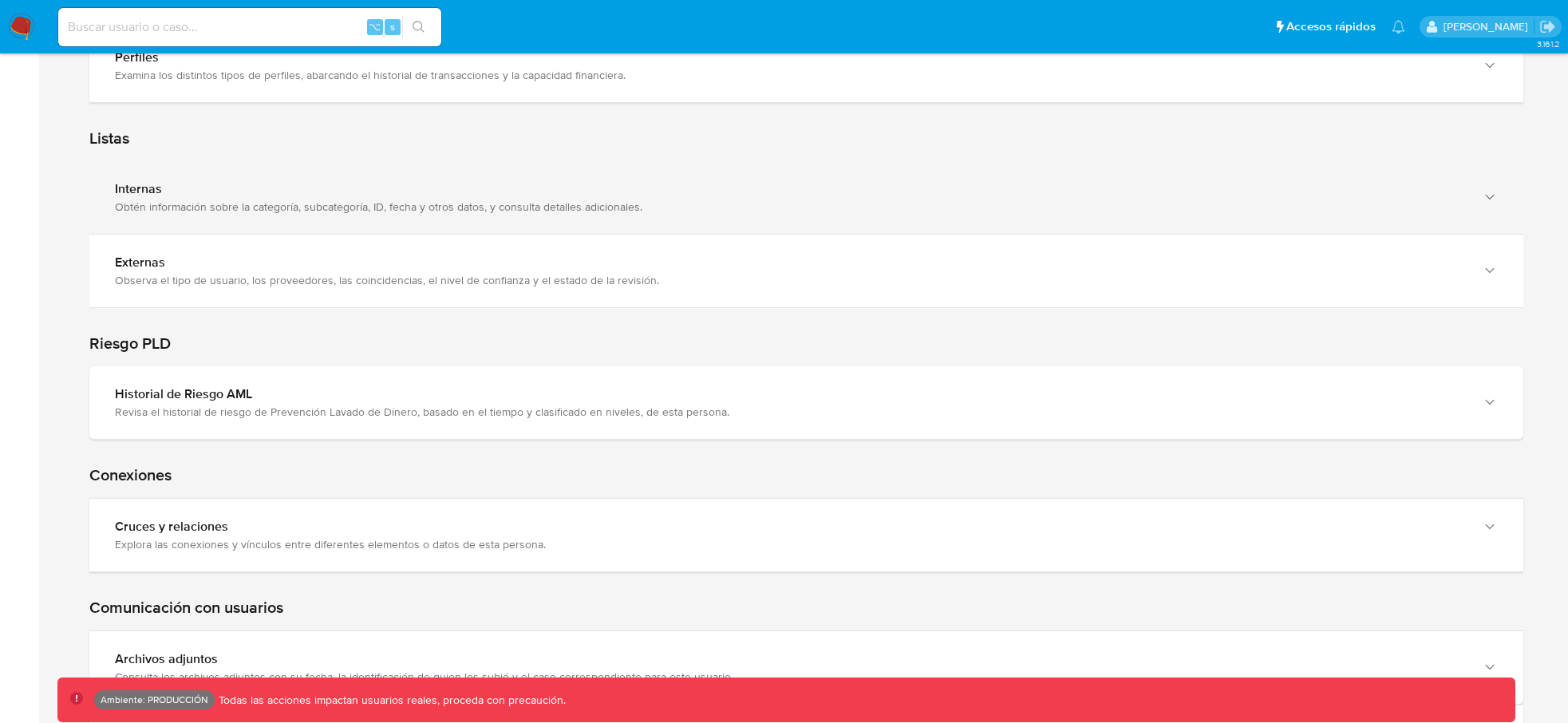
click at [570, 207] on div "Obtén información sobre la categoría, subcategoría, ID, fecha y otros datos, y …" at bounding box center [791, 206] width 1351 height 14
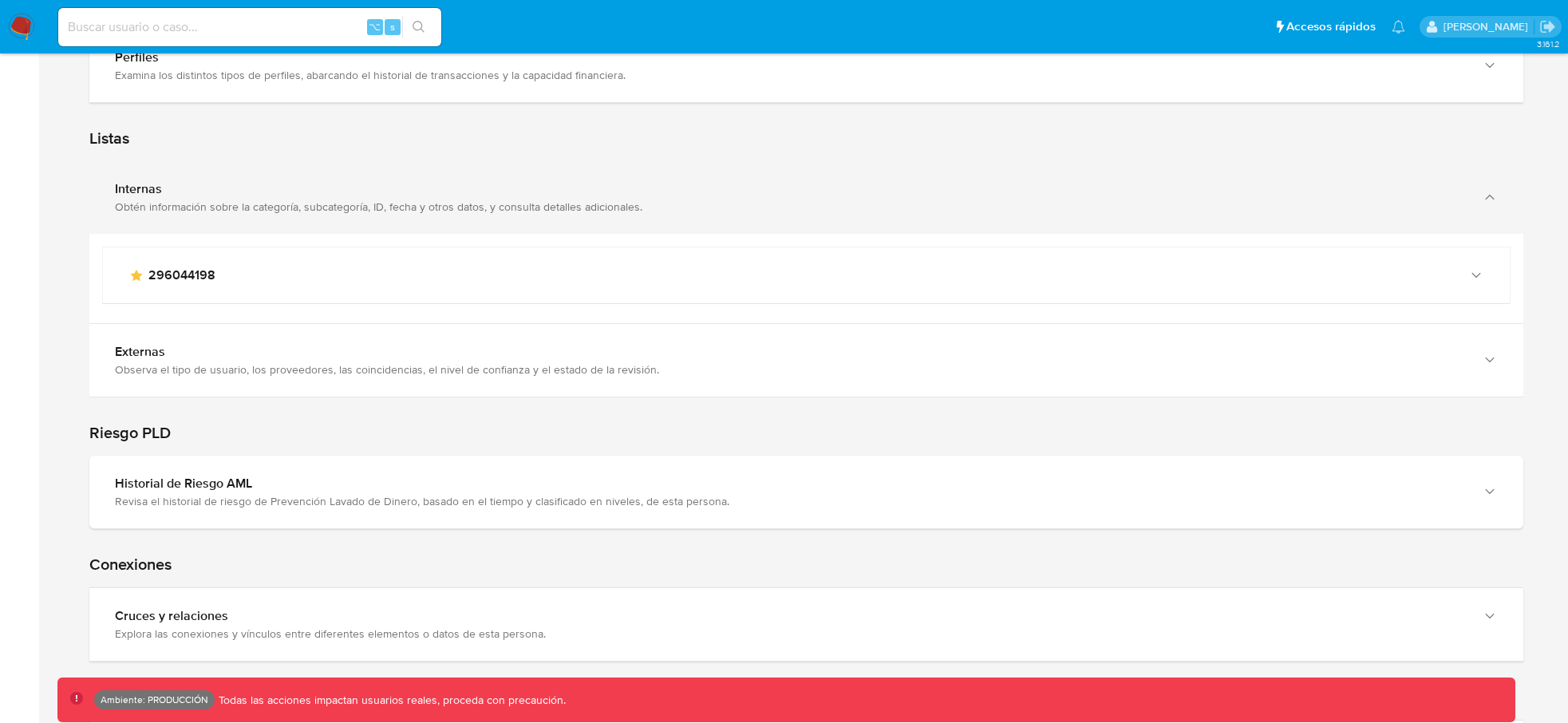
click at [570, 207] on div "Obtén información sobre la categoría, subcategoría, ID, fecha y otros datos, y …" at bounding box center [791, 206] width 1351 height 14
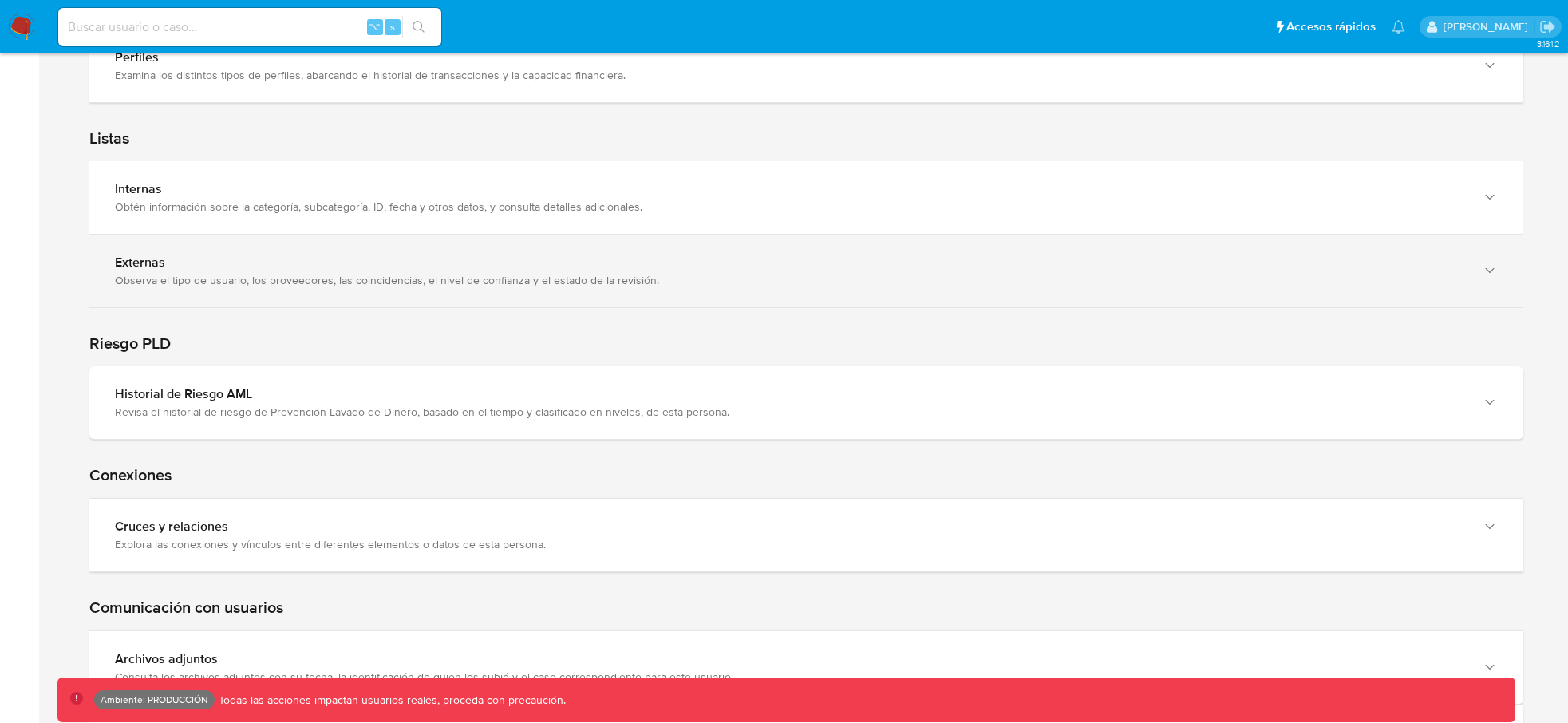
click at [520, 305] on div "Externas Observa el tipo de usuario, los proveedores, las coincidencias, el niv…" at bounding box center [807, 270] width 1434 height 73
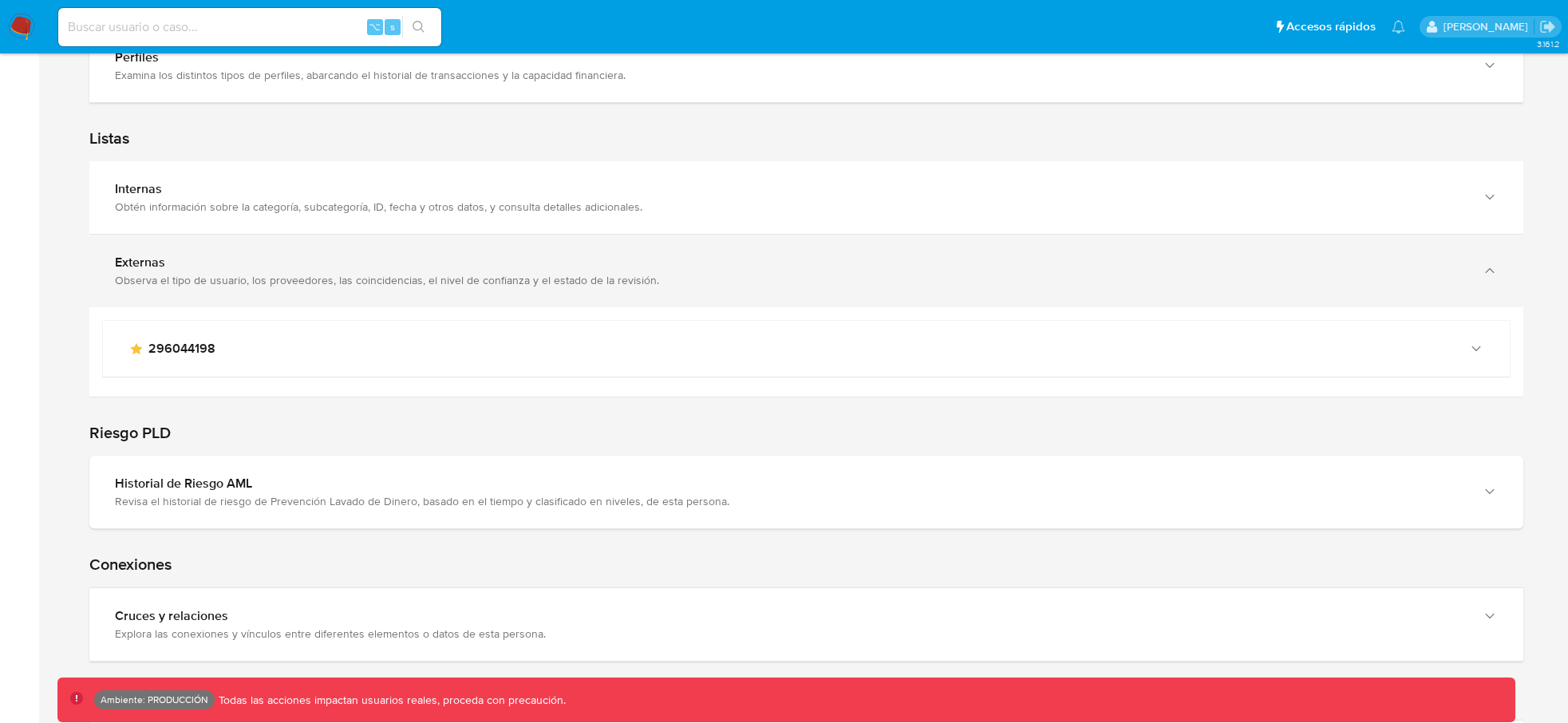
click at [531, 284] on div "Observa el tipo de usuario, los proveedores, las coincidencias, el nivel de con…" at bounding box center [791, 280] width 1351 height 14
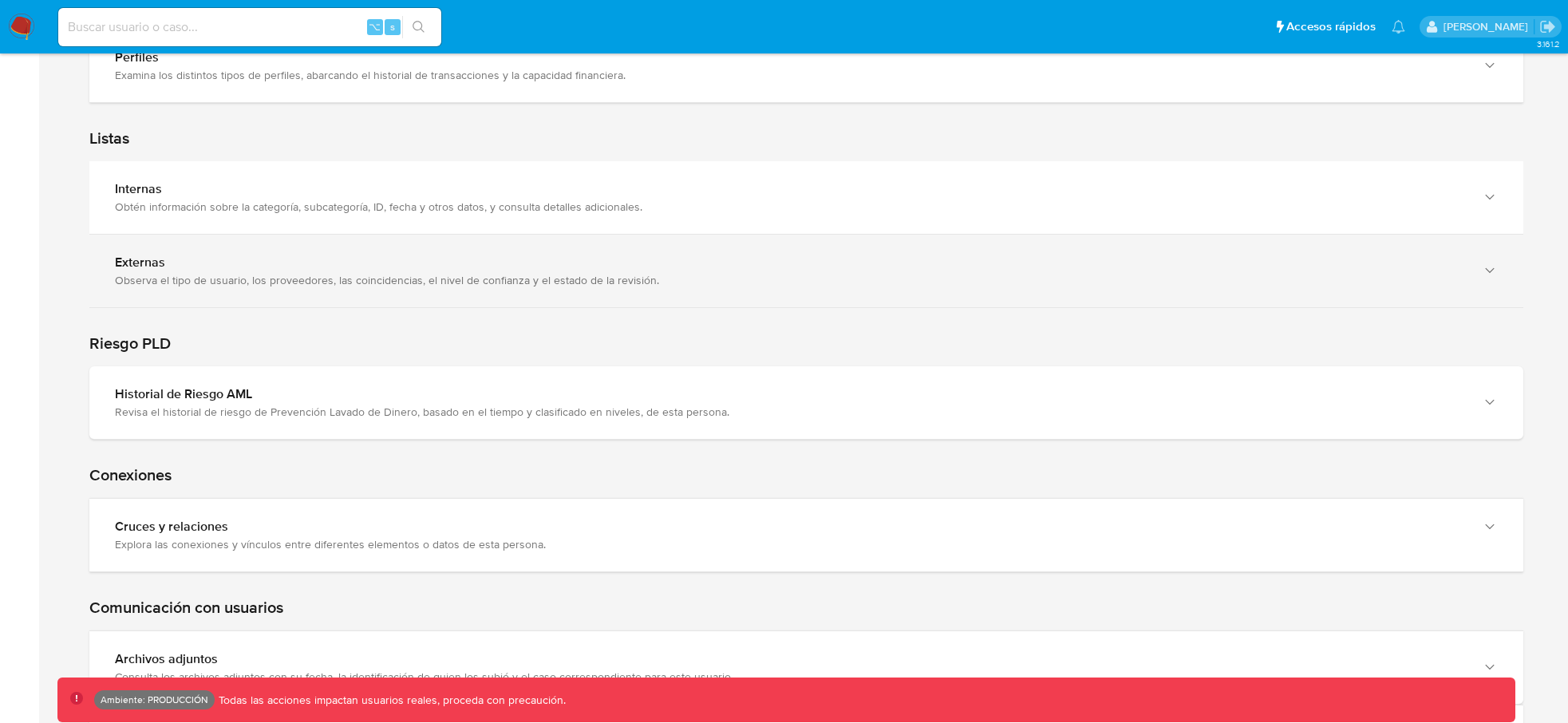
click at [531, 284] on div "Observa el tipo de usuario, los proveedores, las coincidencias, el nivel de con…" at bounding box center [791, 280] width 1351 height 14
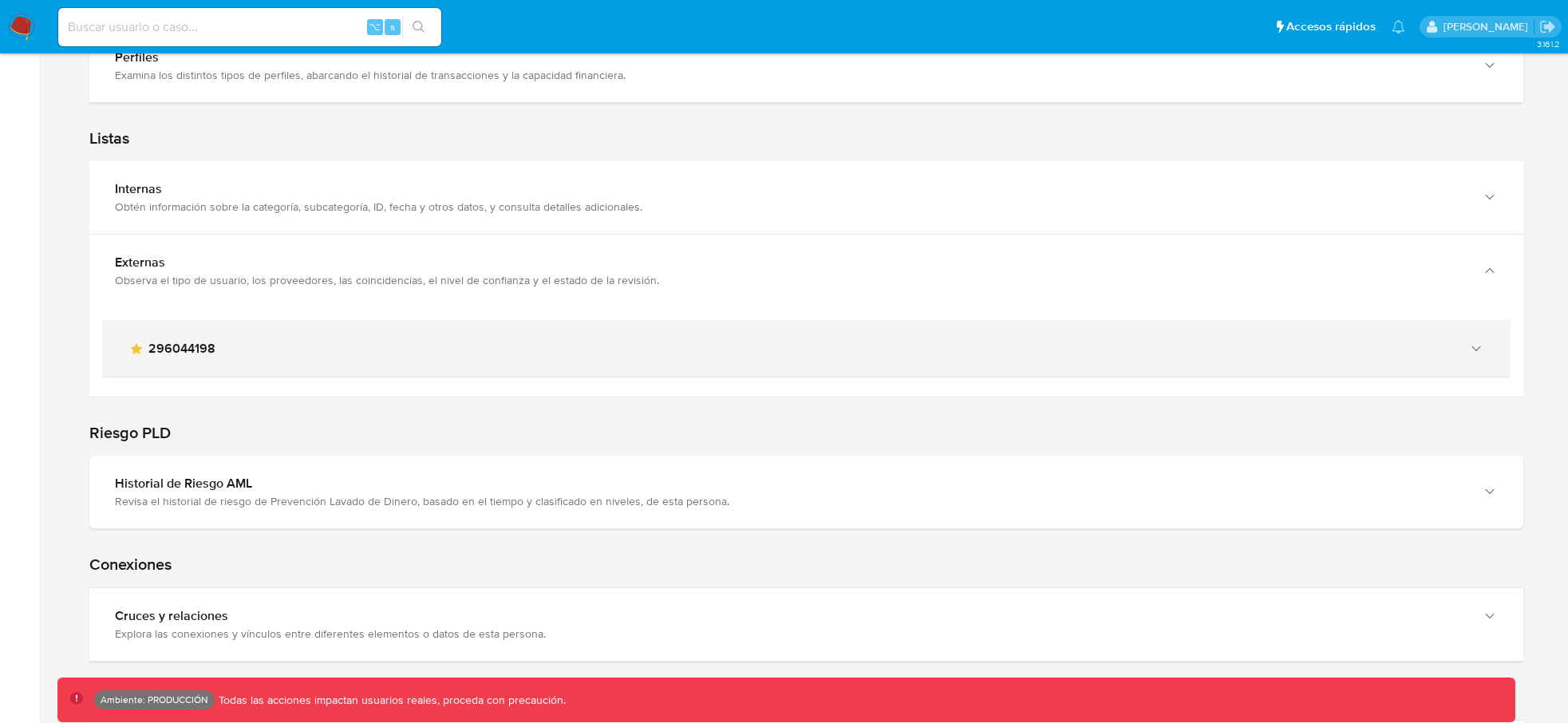
click at [433, 341] on div "main-user-icon 296044198" at bounding box center [791, 348] width 1324 height 16
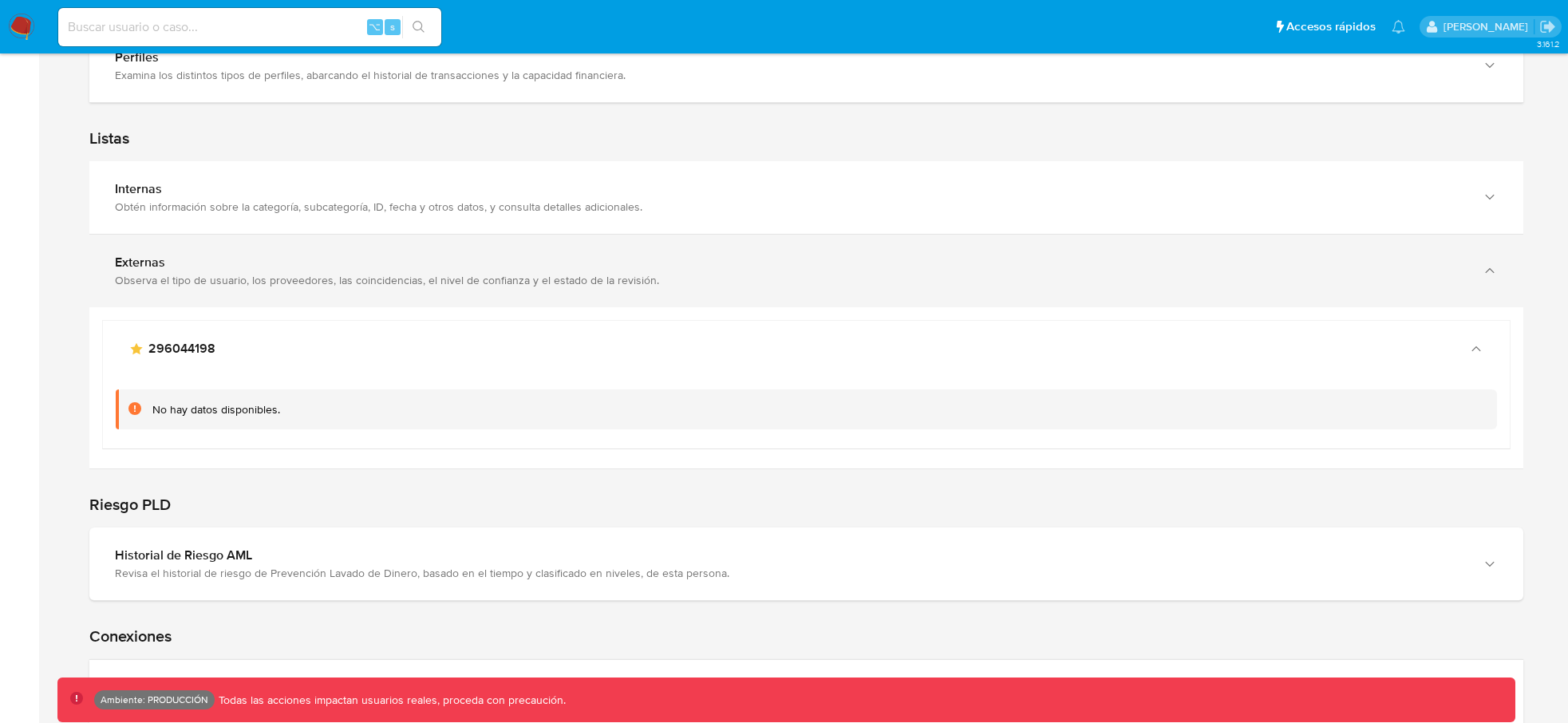
click at [447, 285] on div "Observa el tipo de usuario, los proveedores, las coincidencias, el nivel de con…" at bounding box center [791, 280] width 1351 height 14
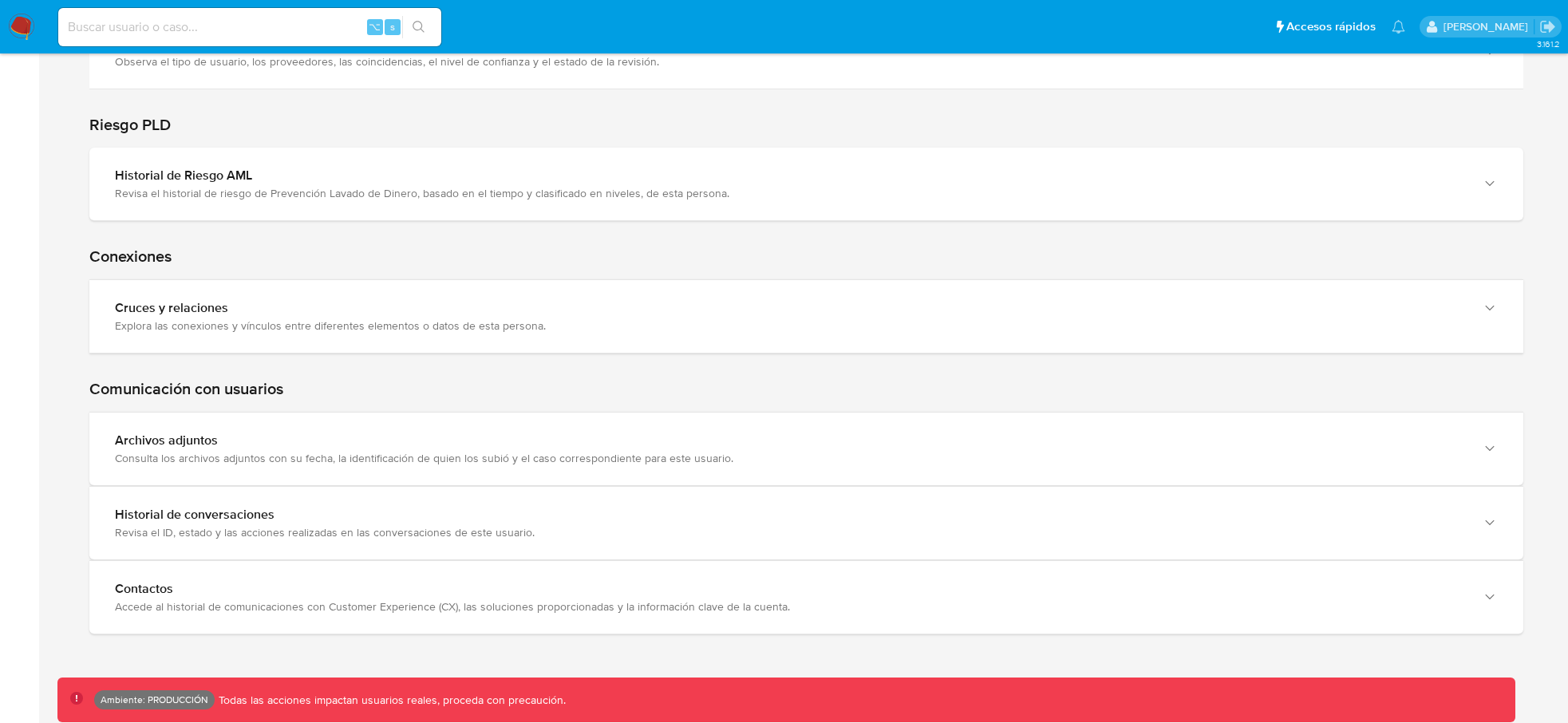
scroll to position [2061, 0]
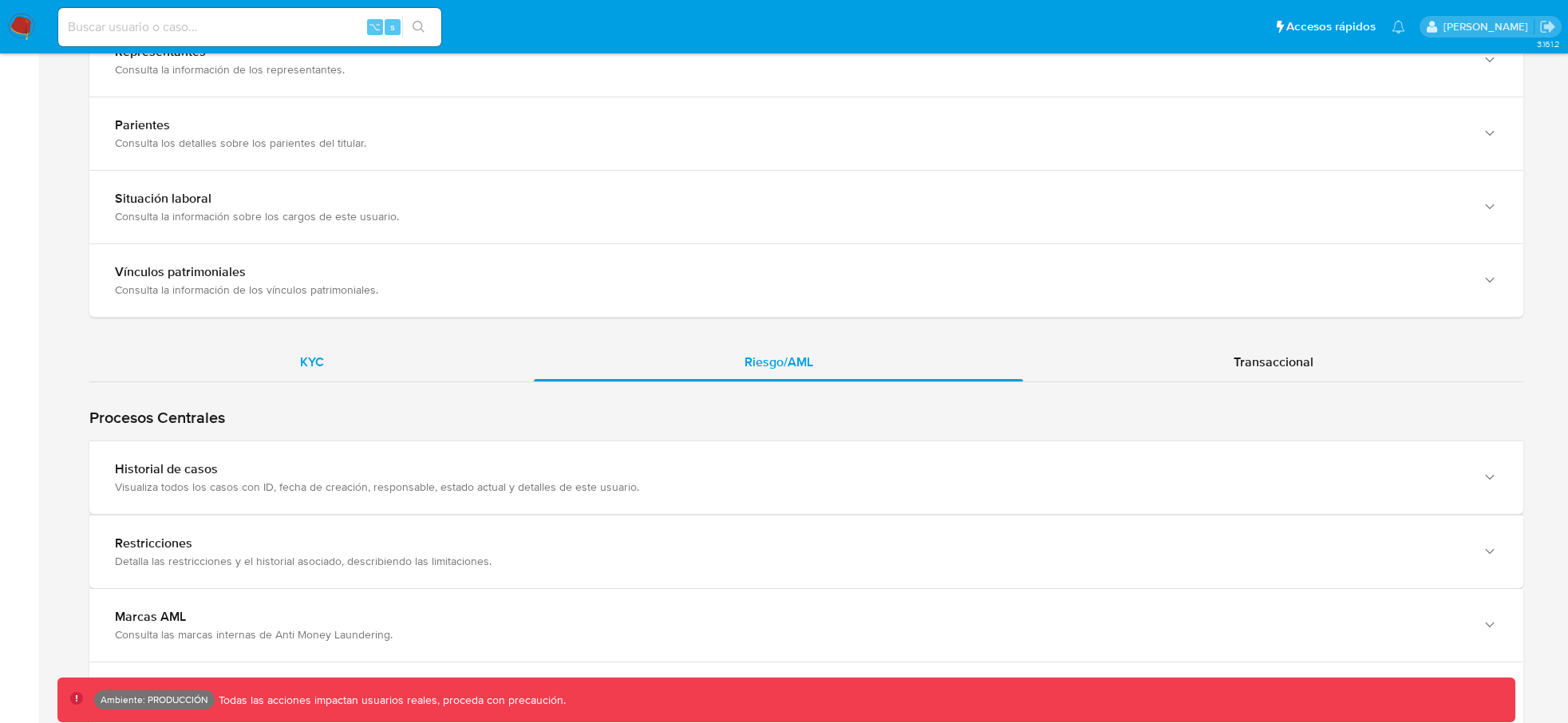
click at [334, 367] on div "KYC" at bounding box center [312, 362] width 444 height 39
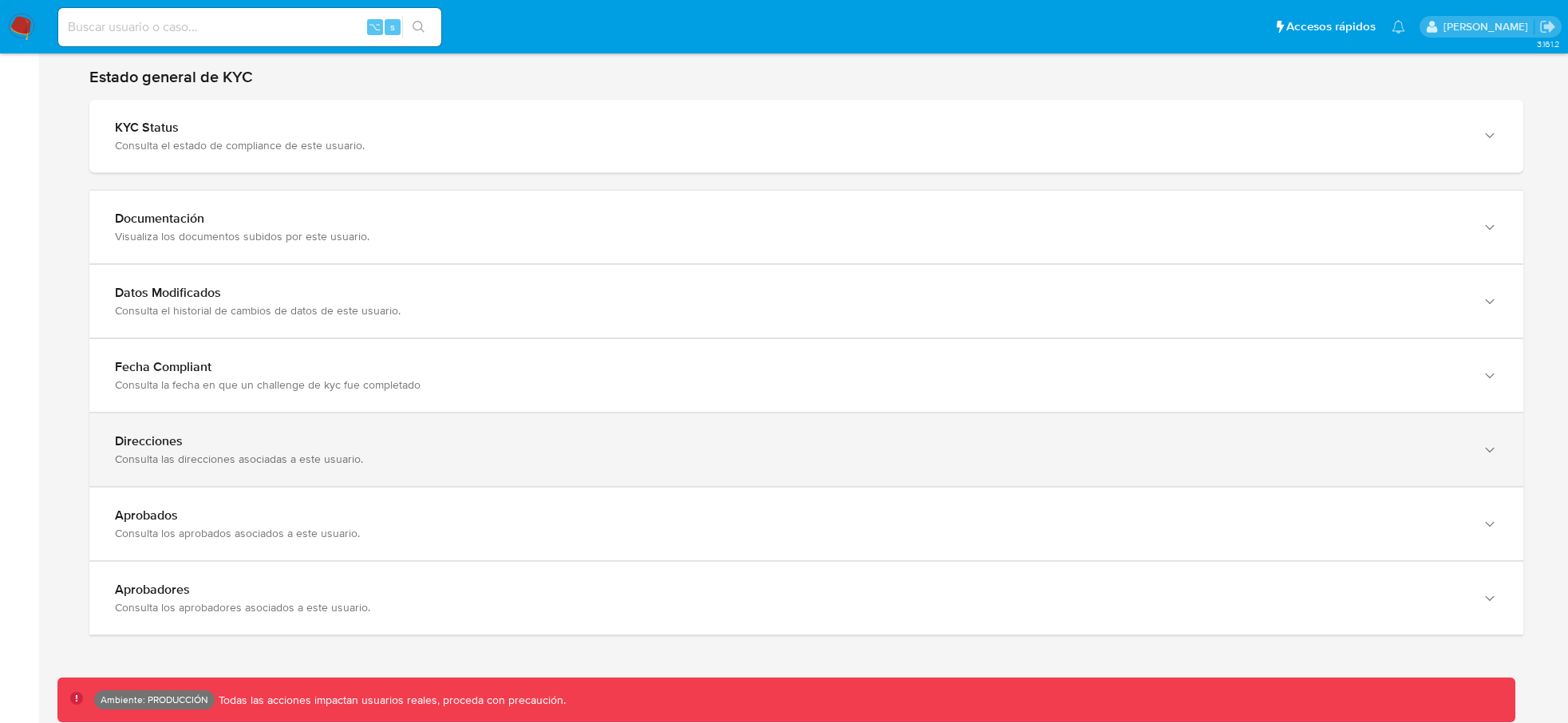
scroll to position [1416, 0]
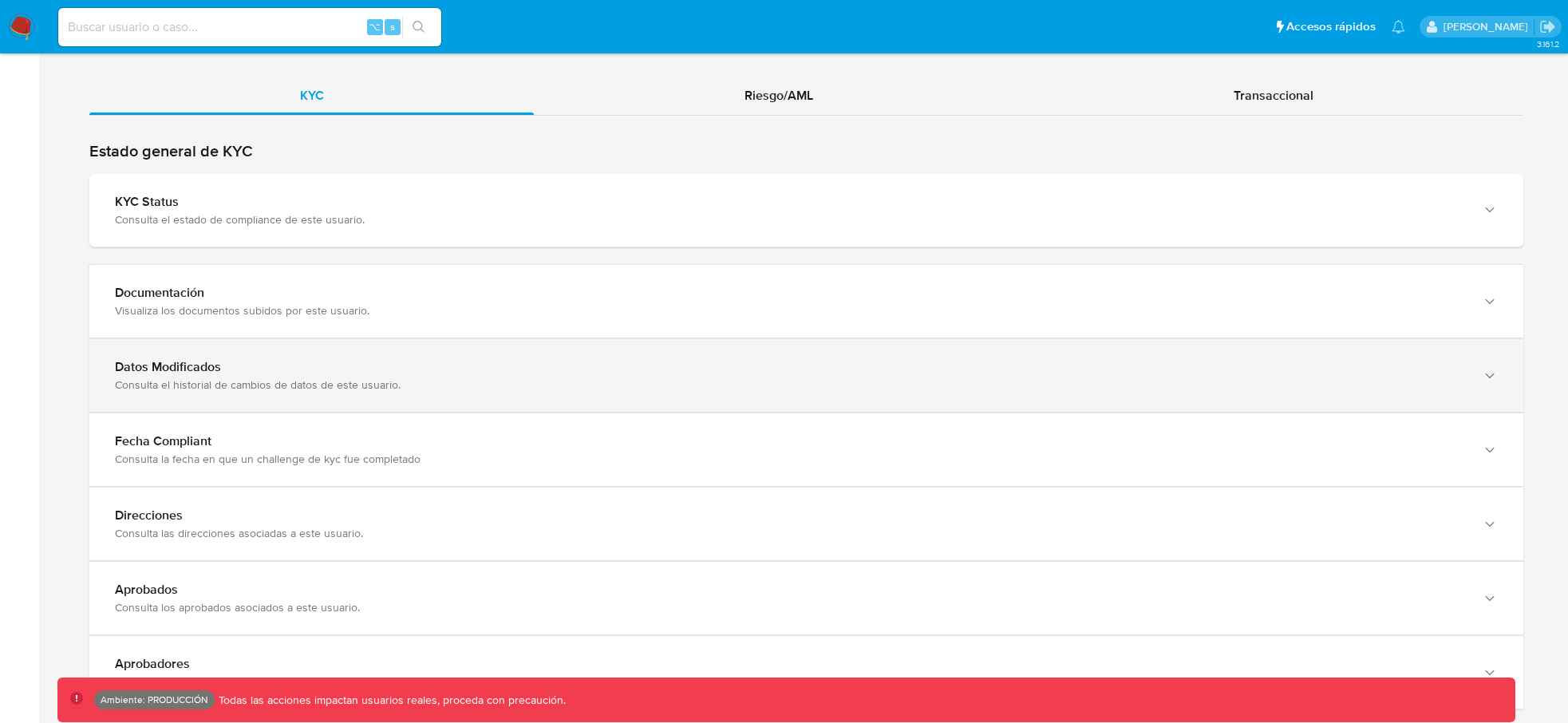
scroll to position [1346, 0]
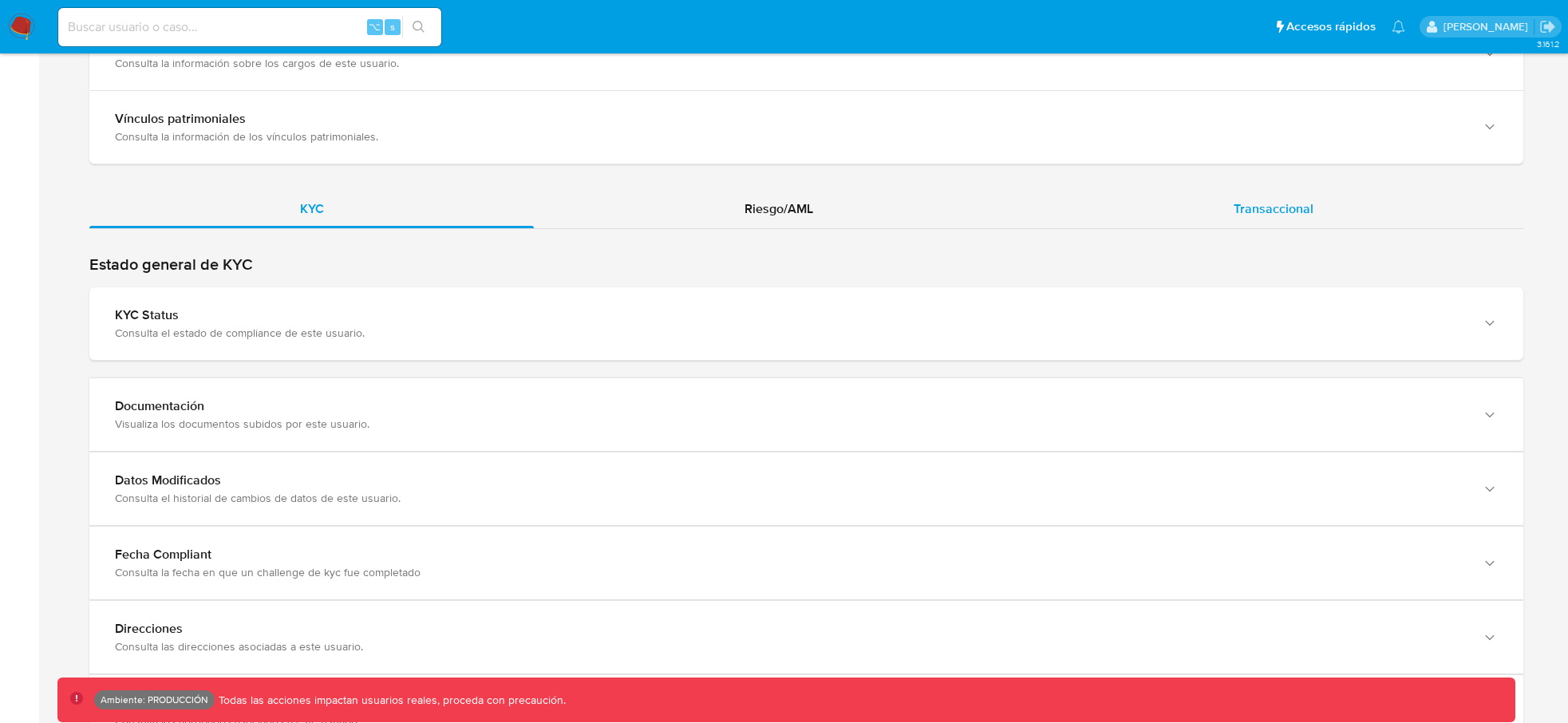
click at [1229, 213] on div "Transaccional" at bounding box center [1273, 209] width 500 height 39
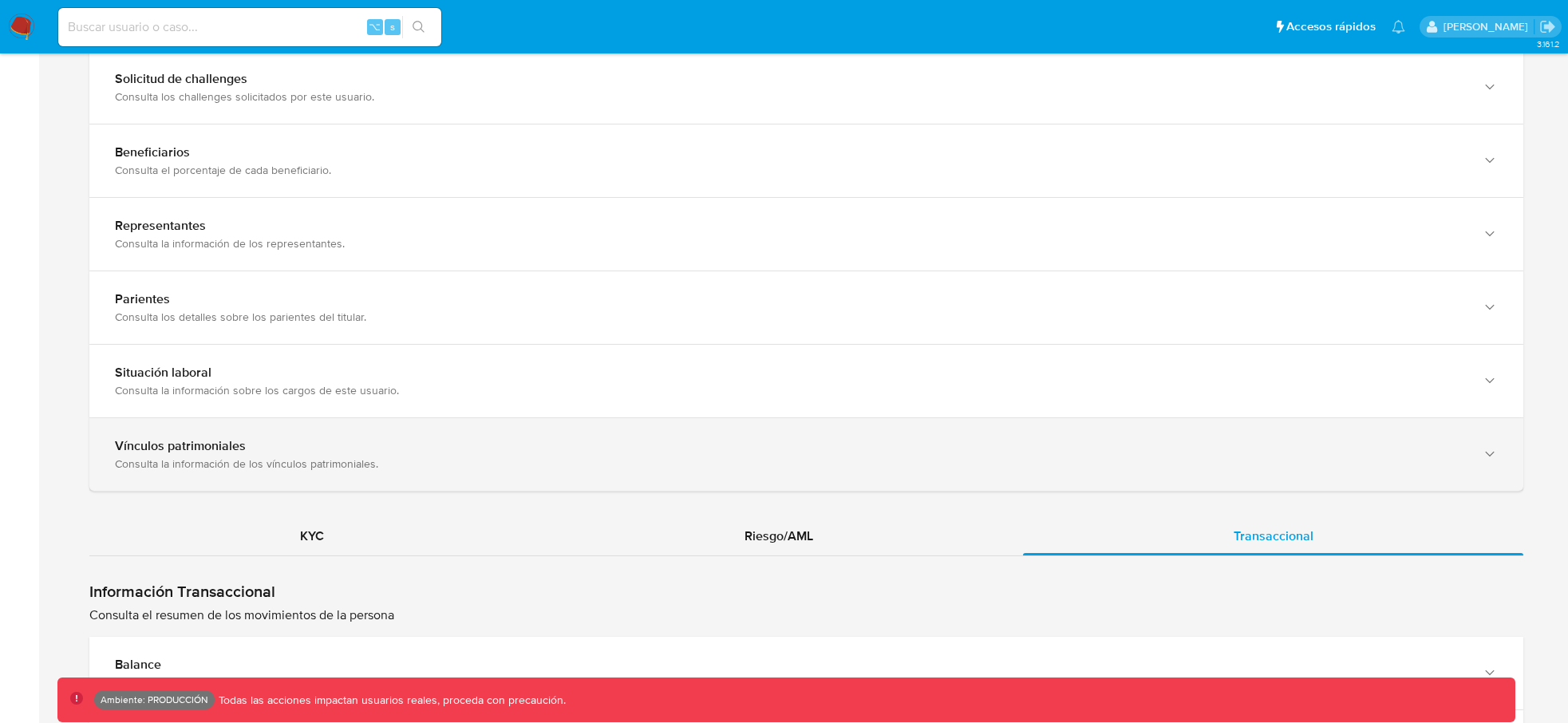
scroll to position [1013, 0]
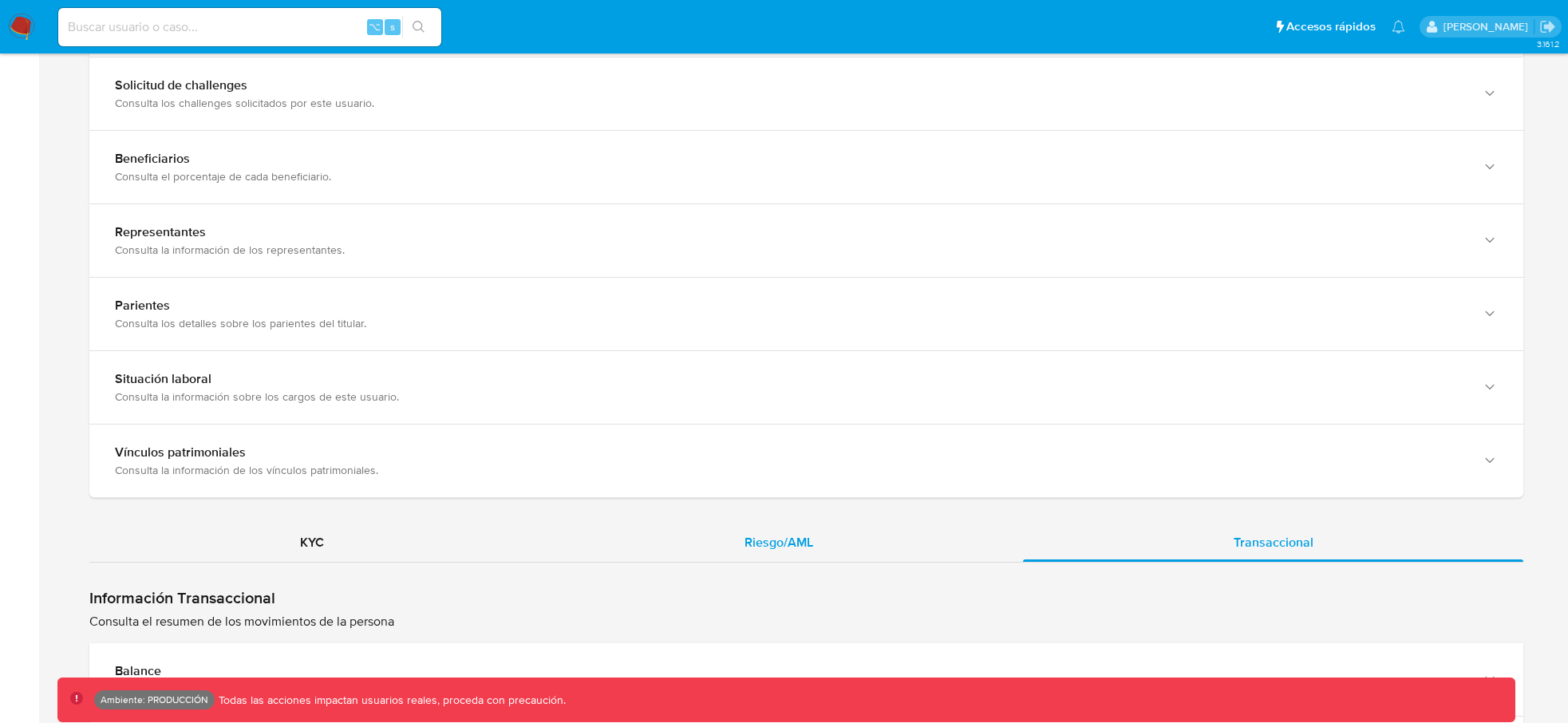
click at [769, 555] on div "Riesgo/AML" at bounding box center [778, 542] width 489 height 39
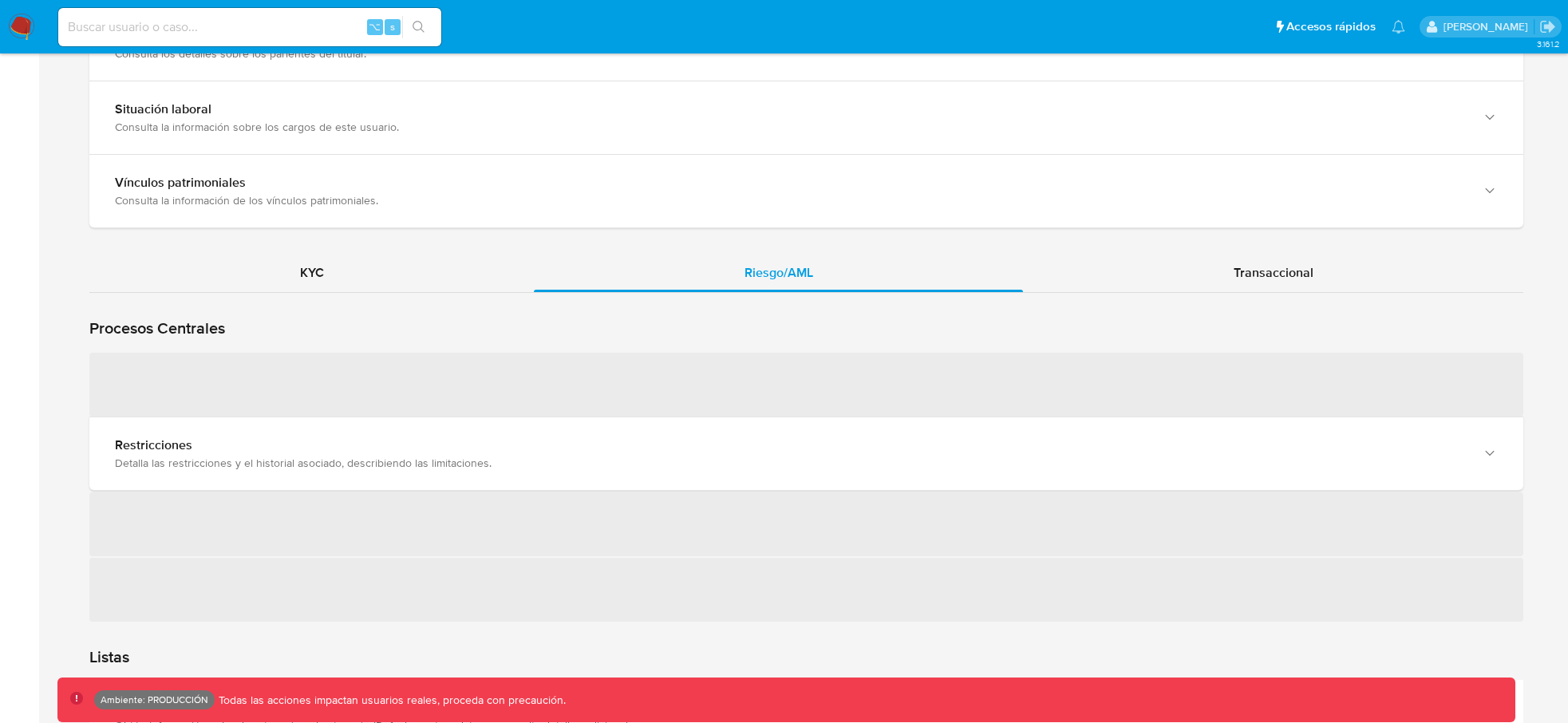
scroll to position [1284, 0]
